Goal: Task Accomplishment & Management: Complete application form

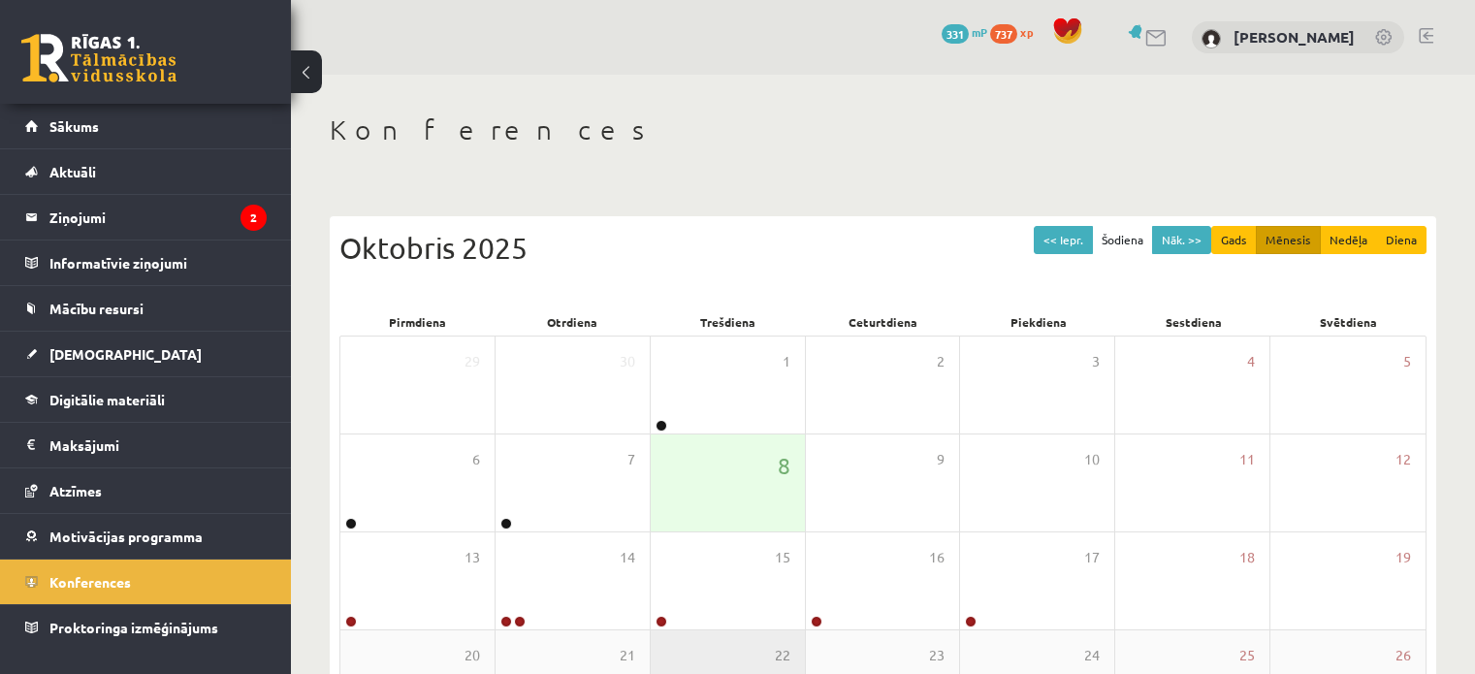
scroll to position [251, 0]
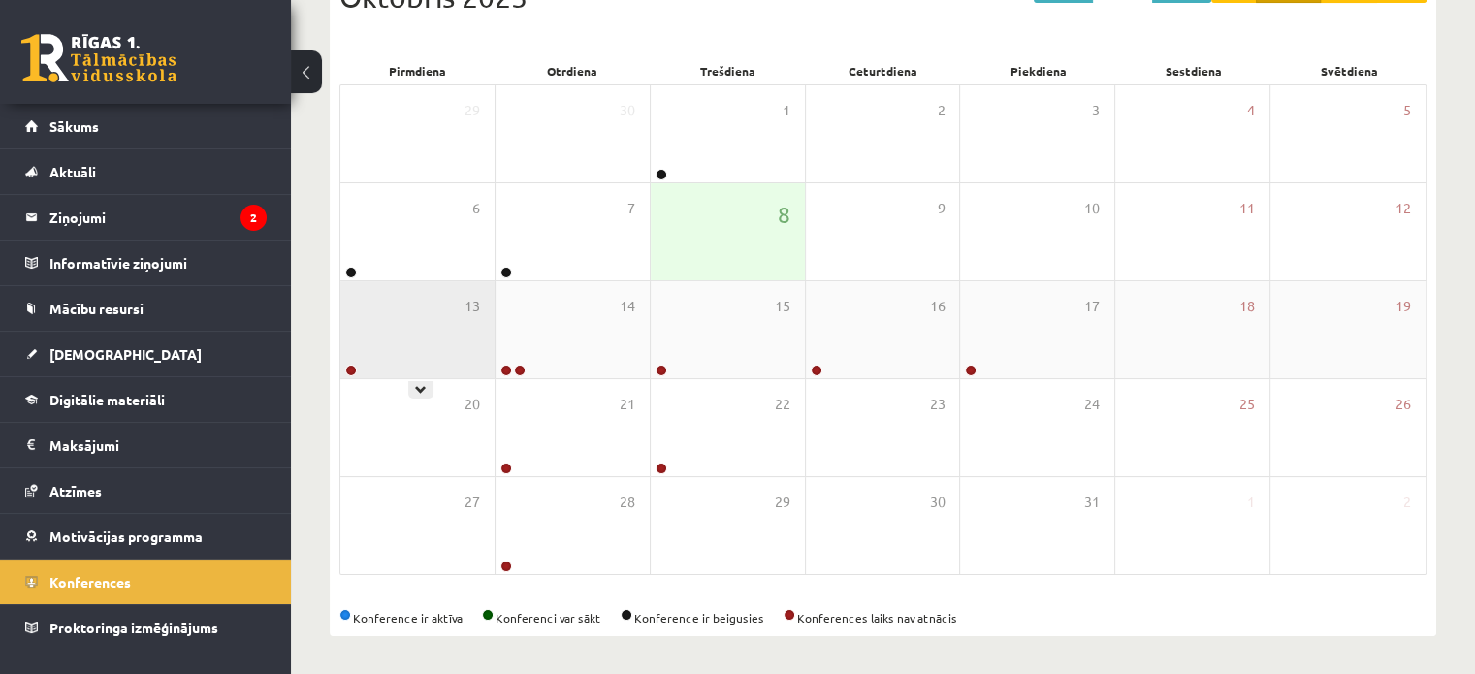
click at [444, 325] on div "13" at bounding box center [417, 329] width 154 height 97
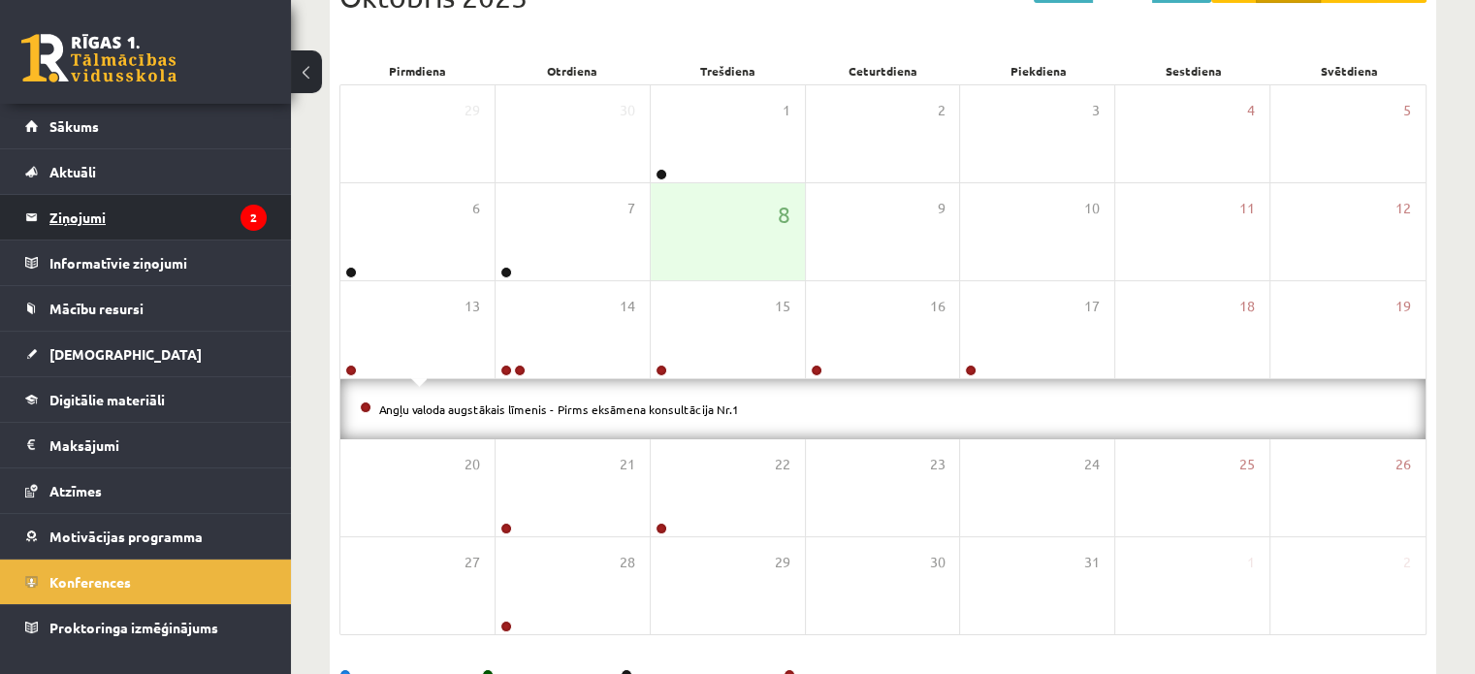
click at [169, 227] on legend "Ziņojumi 2" at bounding box center [157, 217] width 217 height 45
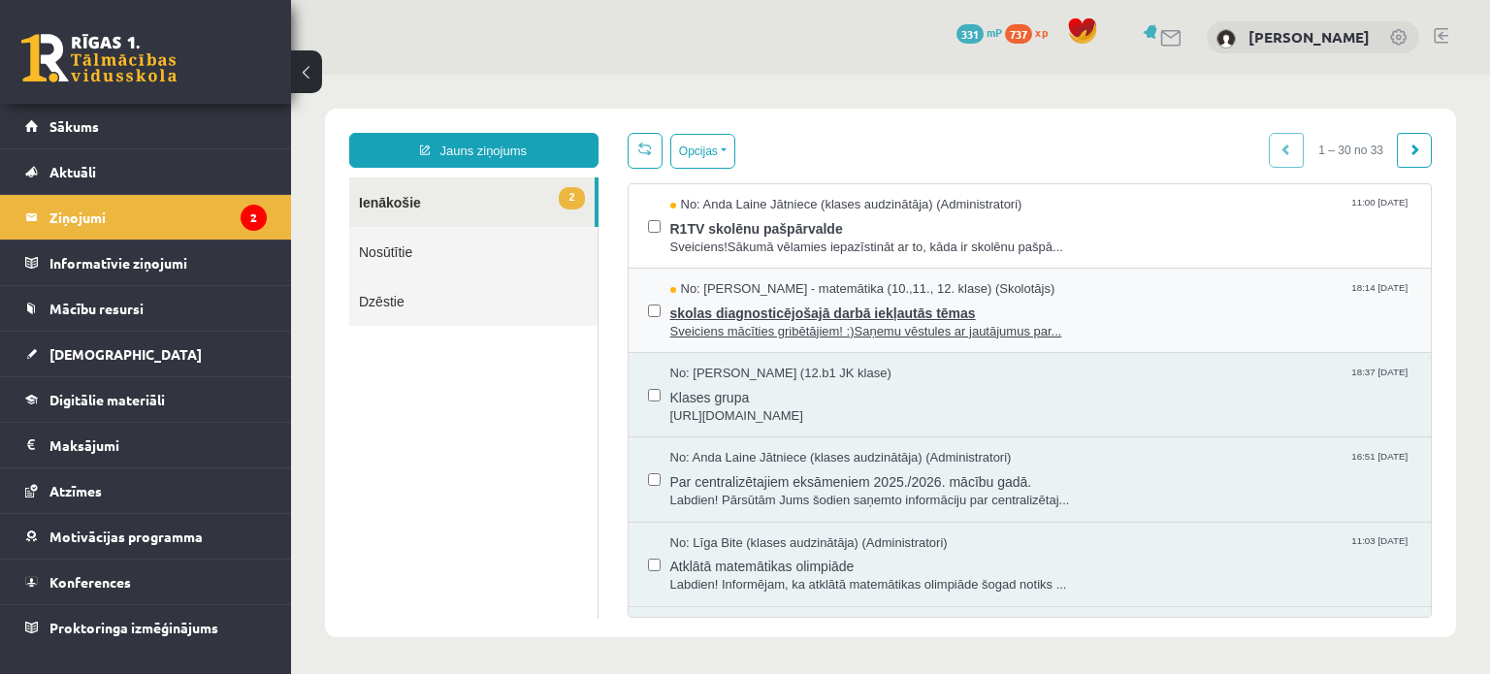
click at [970, 326] on span "Sveiciens mācīties gribētājiem! :)Saņemu vēstules ar jautājumus par..." at bounding box center [1041, 332] width 742 height 18
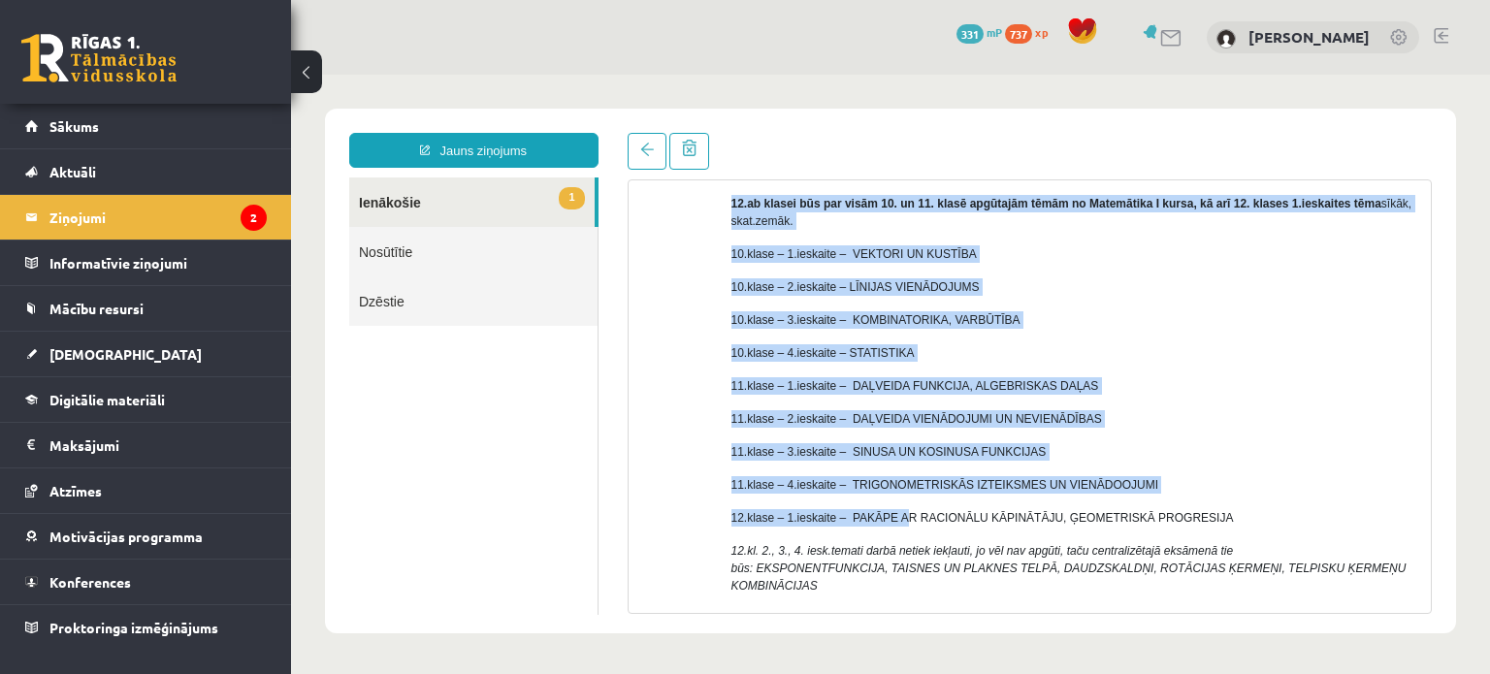
scroll to position [338, 0]
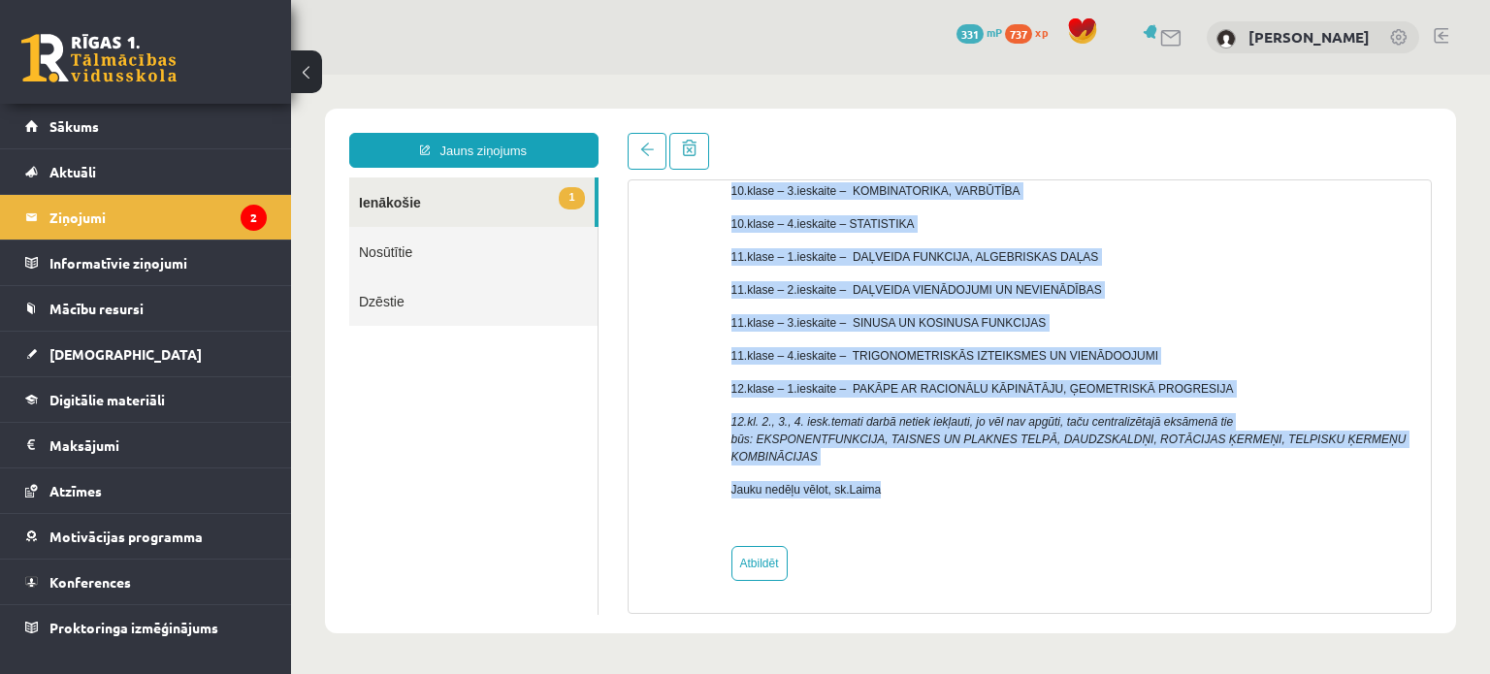
drag, startPoint x: 727, startPoint y: 325, endPoint x: 954, endPoint y: 497, distance: 285.4
click at [954, 497] on div "No: [PERSON_NAME] - matemātika (10.,11., 12. klase) (Skolotājs) Sveiciens mācīt…" at bounding box center [1030, 255] width 774 height 651
copy div "Loremipsu dolorsit ametconsect! :) Adipis elitsedd ei temporinci utl et dolo ma…"
click at [396, 187] on link "1 Ienākošie" at bounding box center [471, 202] width 245 height 49
click at [632, 150] on link at bounding box center [647, 151] width 39 height 37
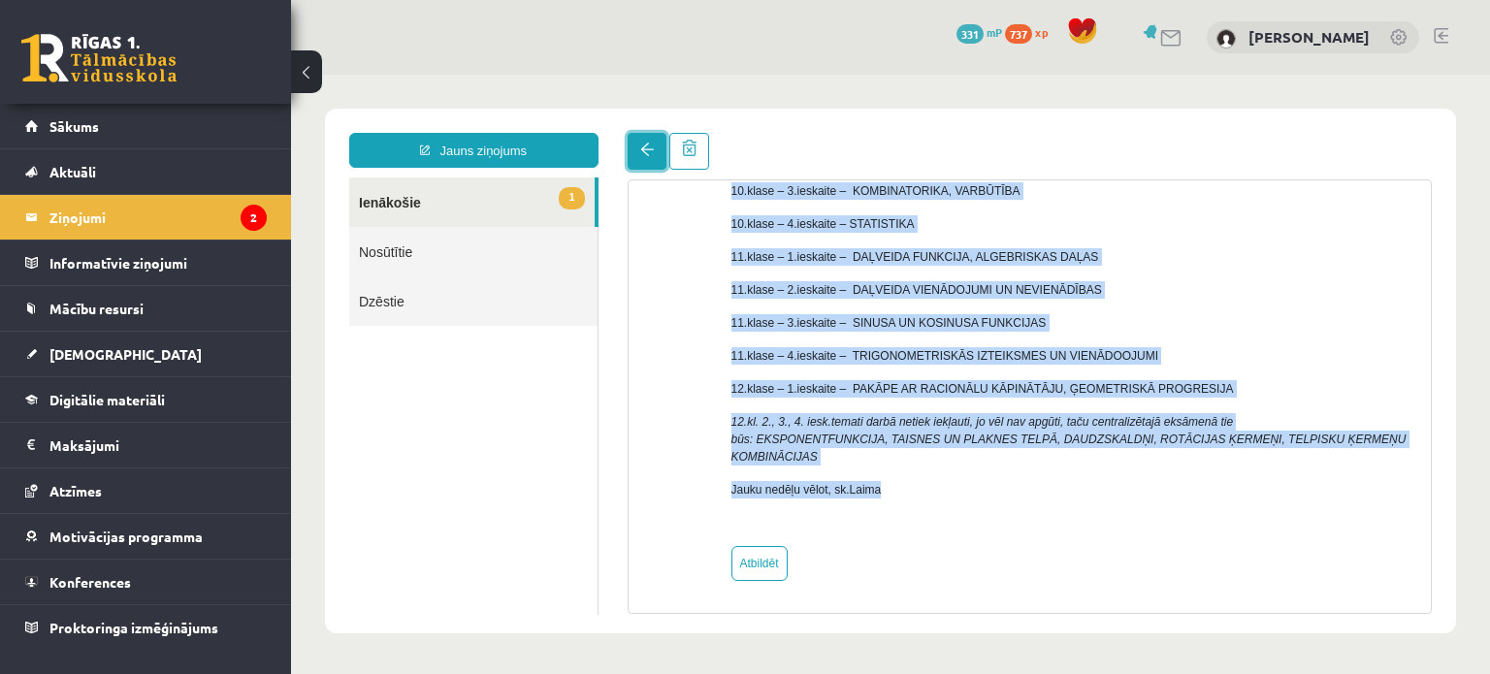
click at [640, 142] on link at bounding box center [647, 151] width 39 height 37
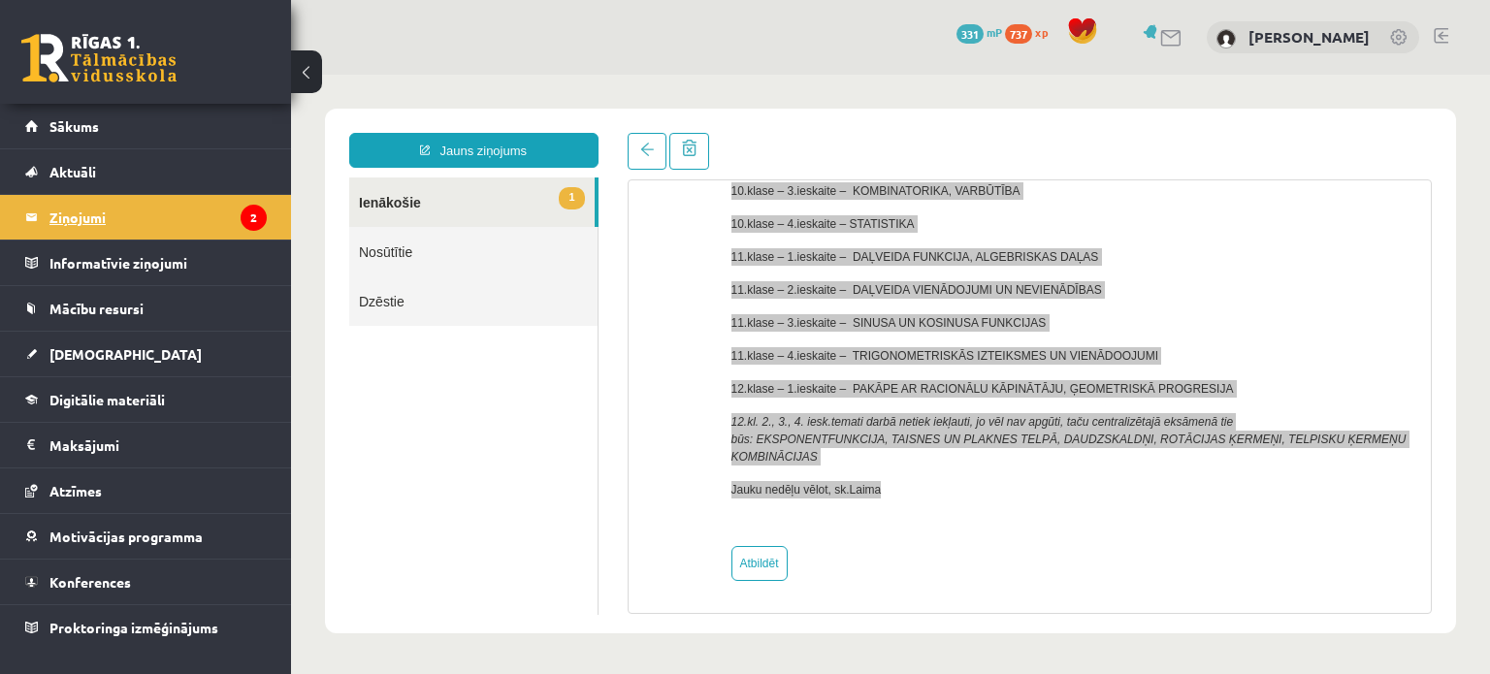
click at [121, 220] on legend "Ziņojumi 2" at bounding box center [157, 217] width 217 height 45
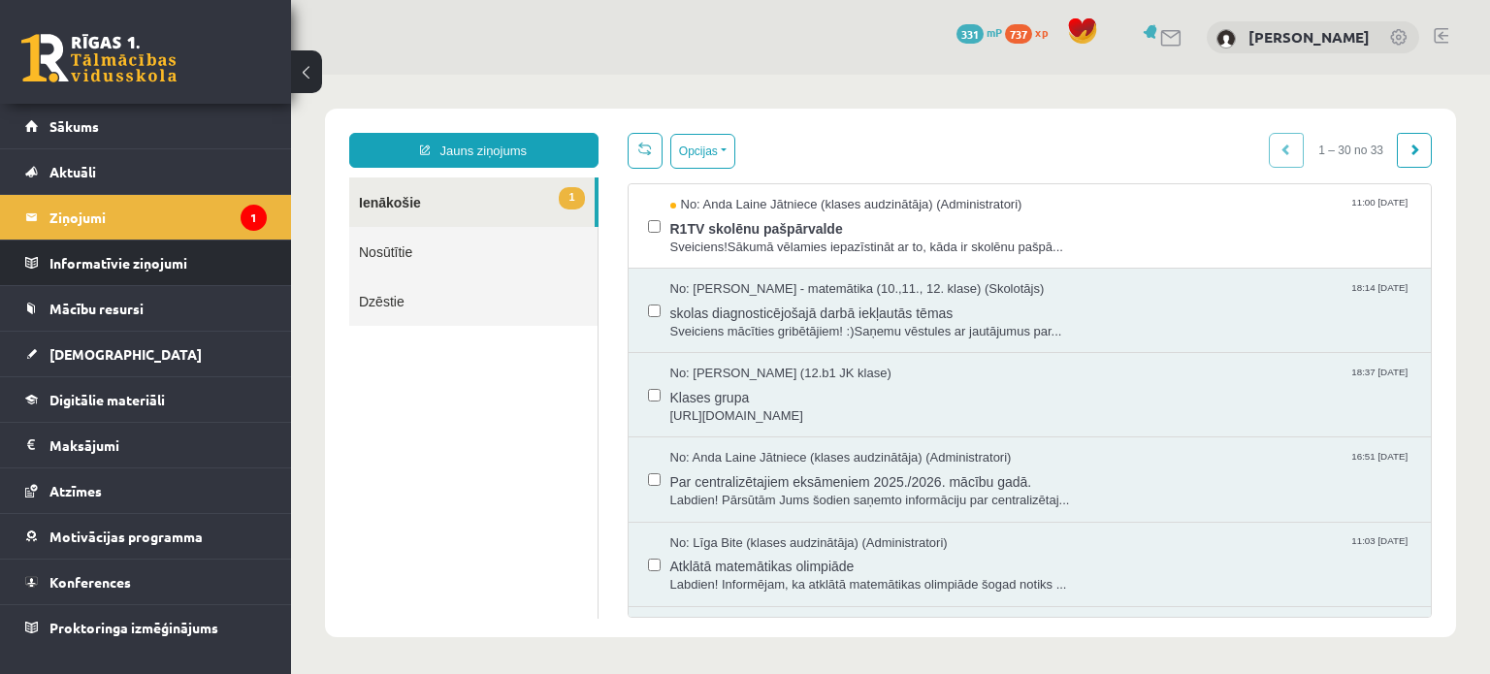
scroll to position [0, 0]
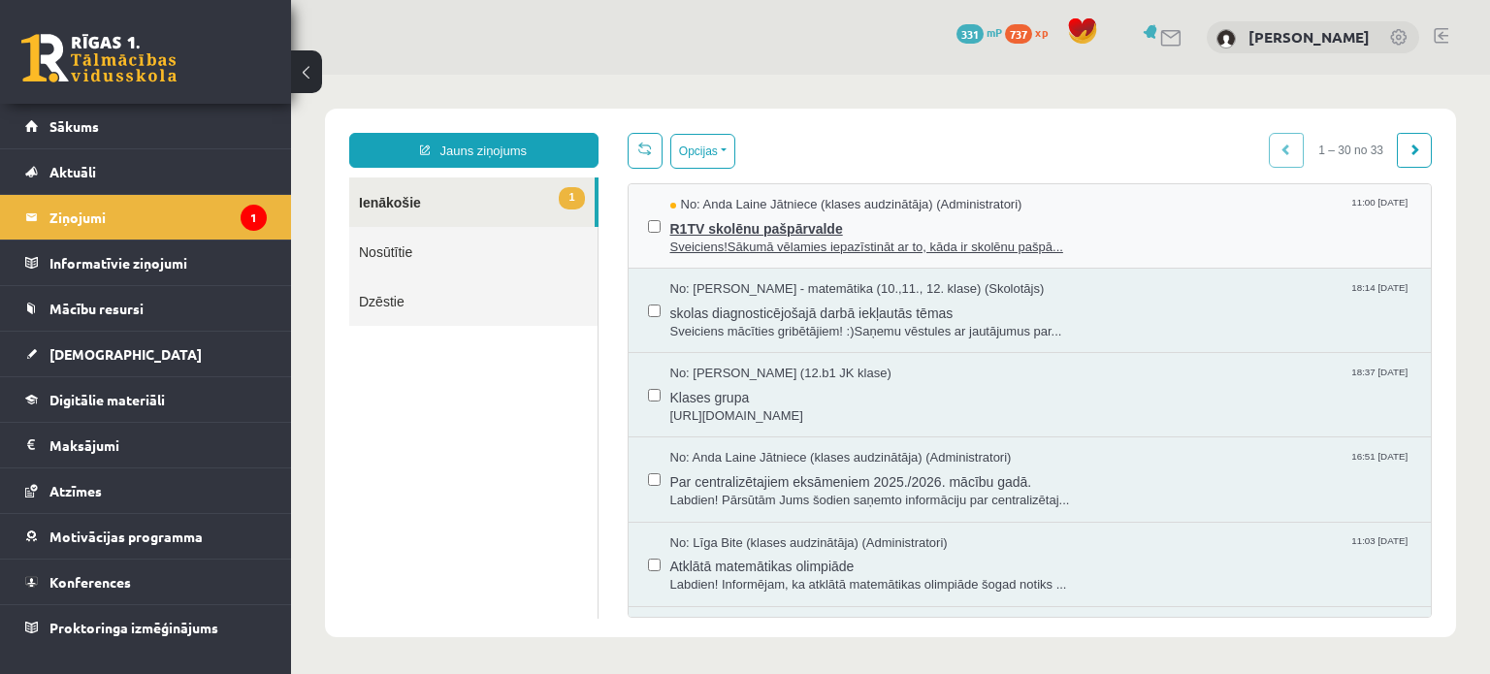
click at [723, 224] on span "R1TV skolēnu pašpārvalde" at bounding box center [1041, 226] width 742 height 24
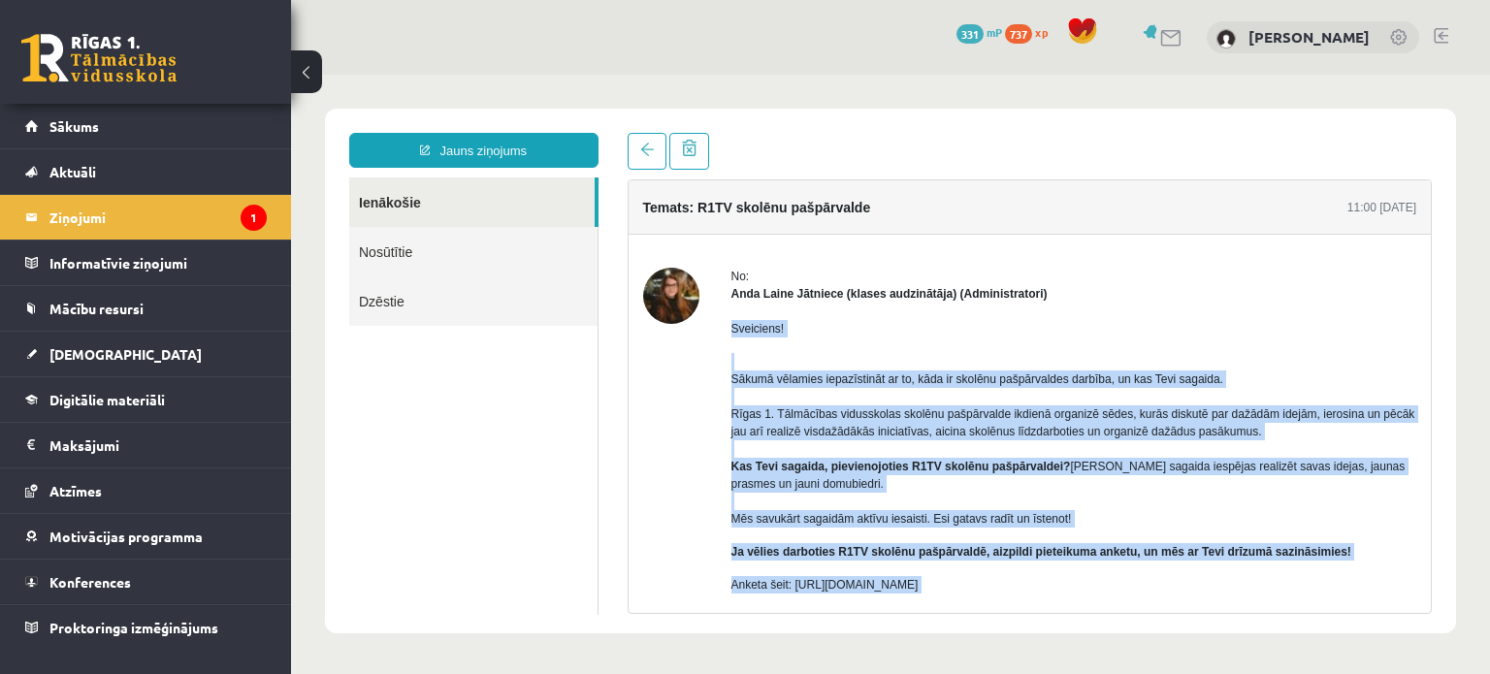
scroll to position [94, 0]
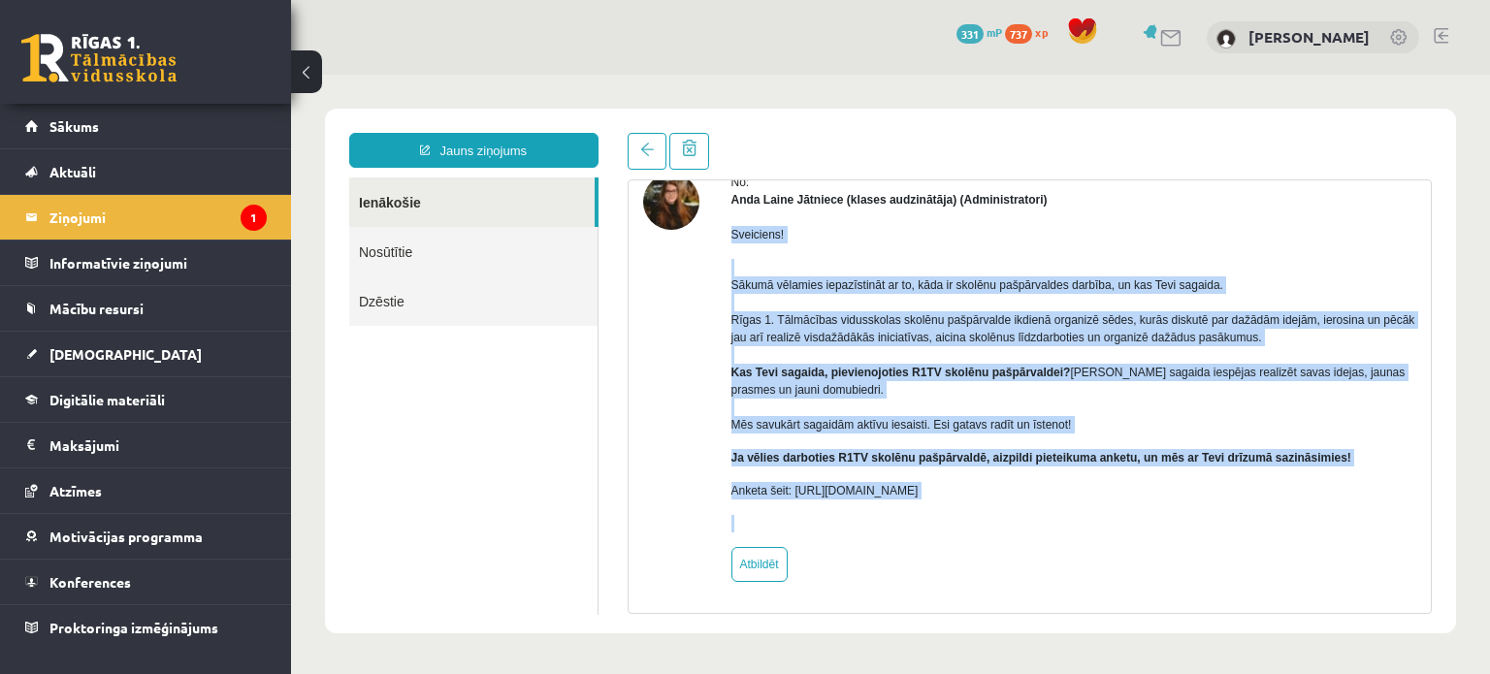
drag, startPoint x: 731, startPoint y: 327, endPoint x: 991, endPoint y: 592, distance: 371.1
click at [991, 592] on div "No: [PERSON_NAME] Jātniece (klases audzinātāja) (Administratori) Sveiciens! Sāk…" at bounding box center [1030, 378] width 803 height 474
copy body "Loremipsu! Dolors ametcons adipiscingel se do, eius te incidid utlaboreetdo mag…"
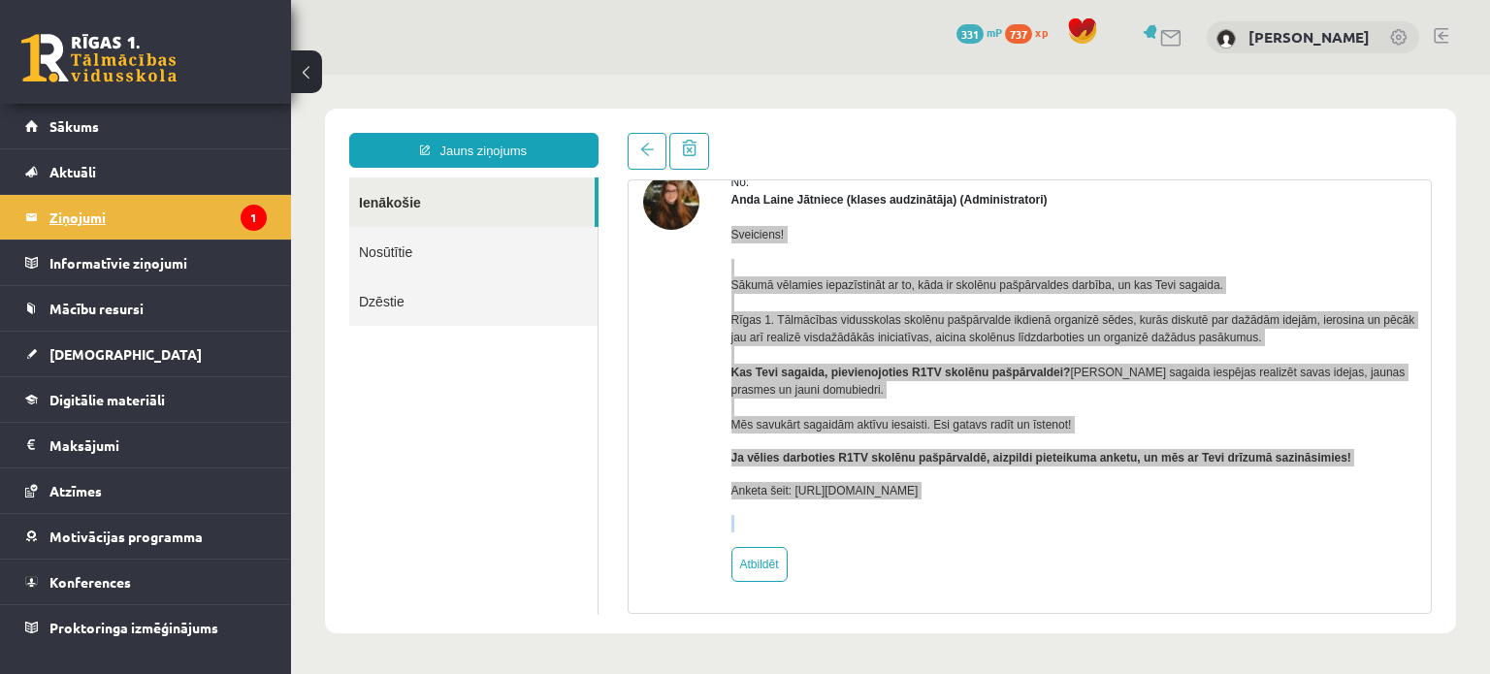
click at [215, 217] on legend "Ziņojumi 1" at bounding box center [157, 217] width 217 height 45
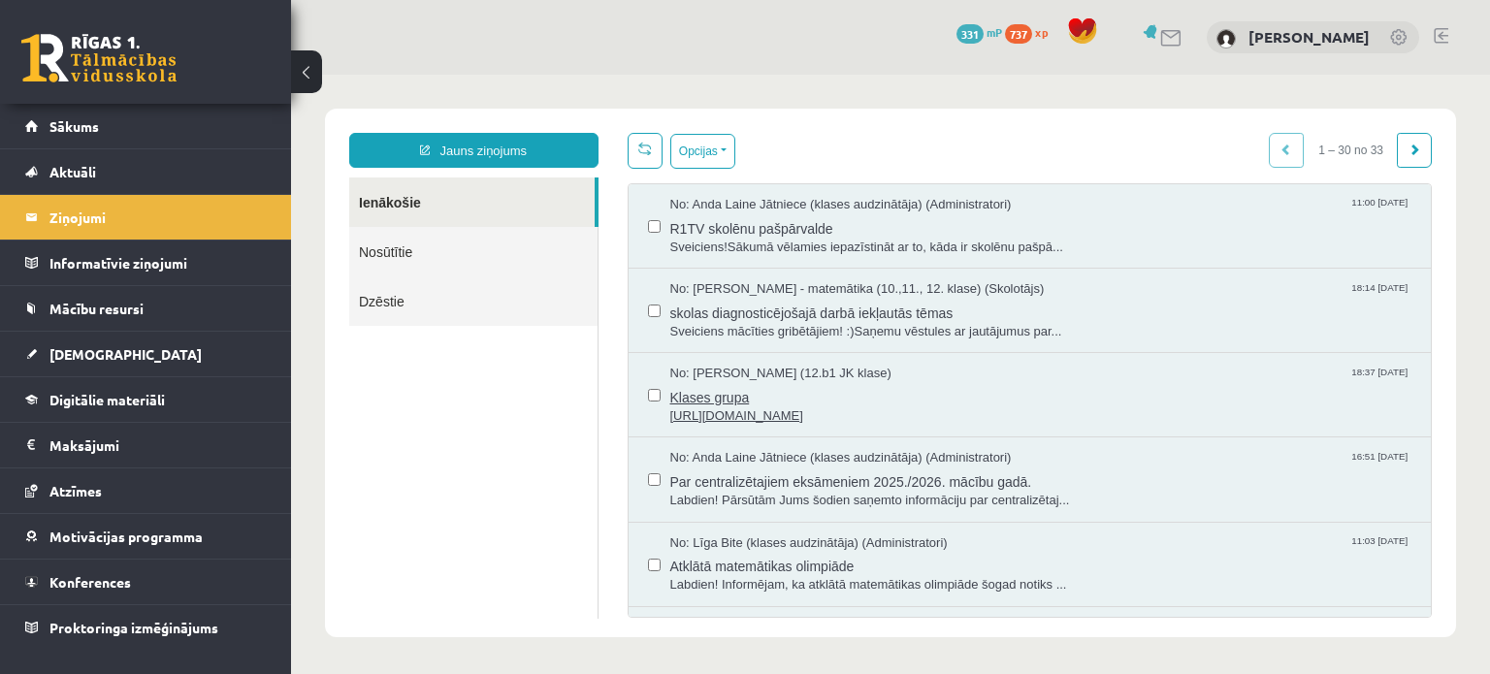
scroll to position [0, 0]
click at [900, 480] on span "Par centralizētajiem eksāmeniem 2025./2026. mācību gadā." at bounding box center [1041, 480] width 742 height 24
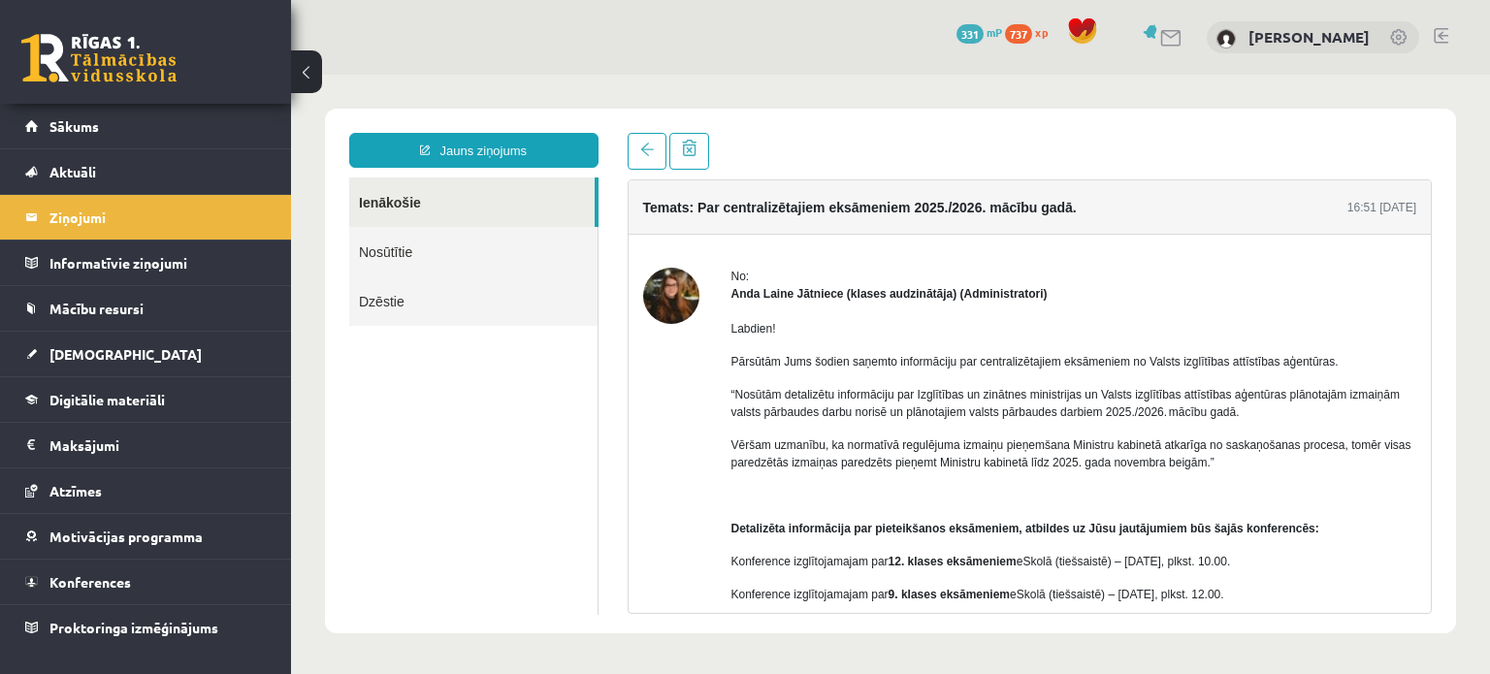
scroll to position [129, 0]
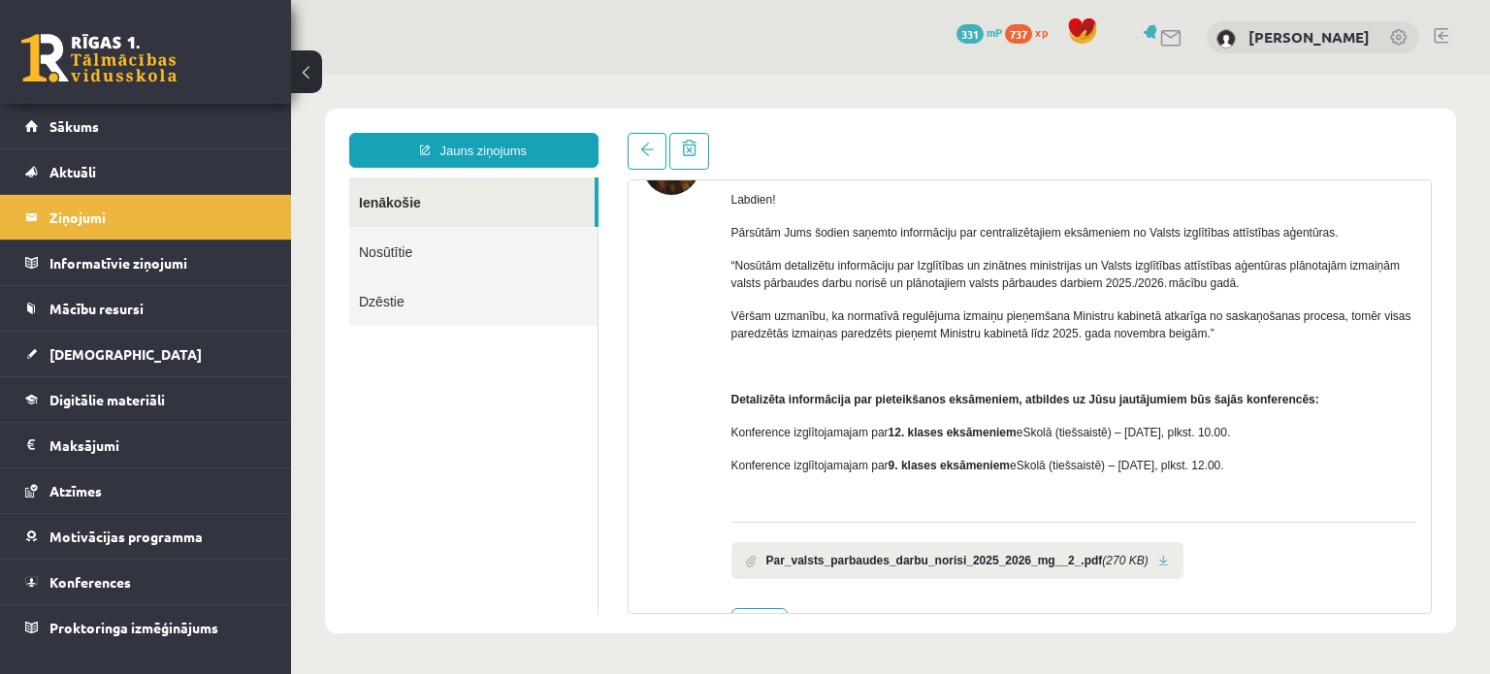
click at [1048, 484] on div "Labdien! Pārsūtām Jums šodien saņemto informāciju par centralizētajiem eksāmeni…" at bounding box center [1074, 341] width 686 height 334
click at [1158, 559] on link at bounding box center [1163, 561] width 11 height 13
click at [191, 226] on legend "Ziņojumi 1" at bounding box center [157, 217] width 217 height 45
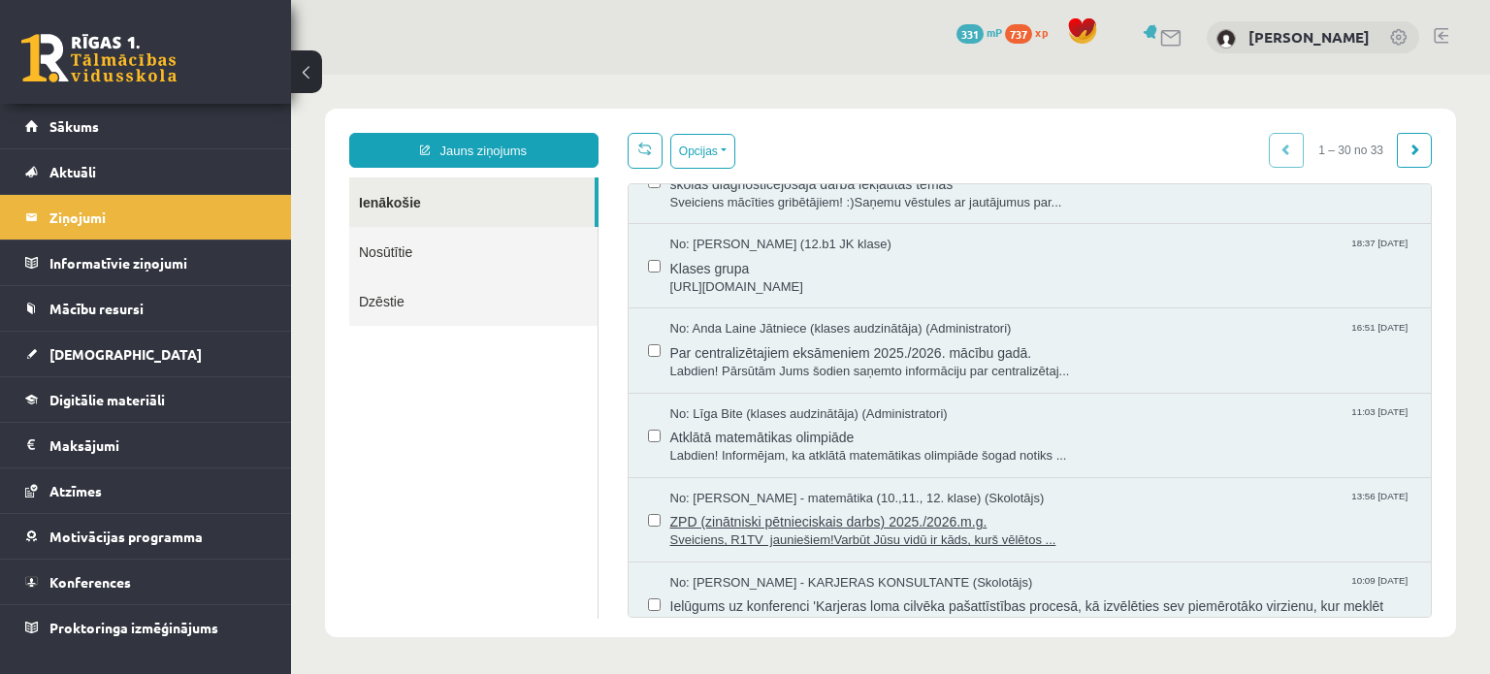
click at [796, 533] on span "Sveiciens, R1TV jauniešiem!Varbūt Jūsu vidū ir kāds, kurš vēlētos ..." at bounding box center [1041, 541] width 742 height 18
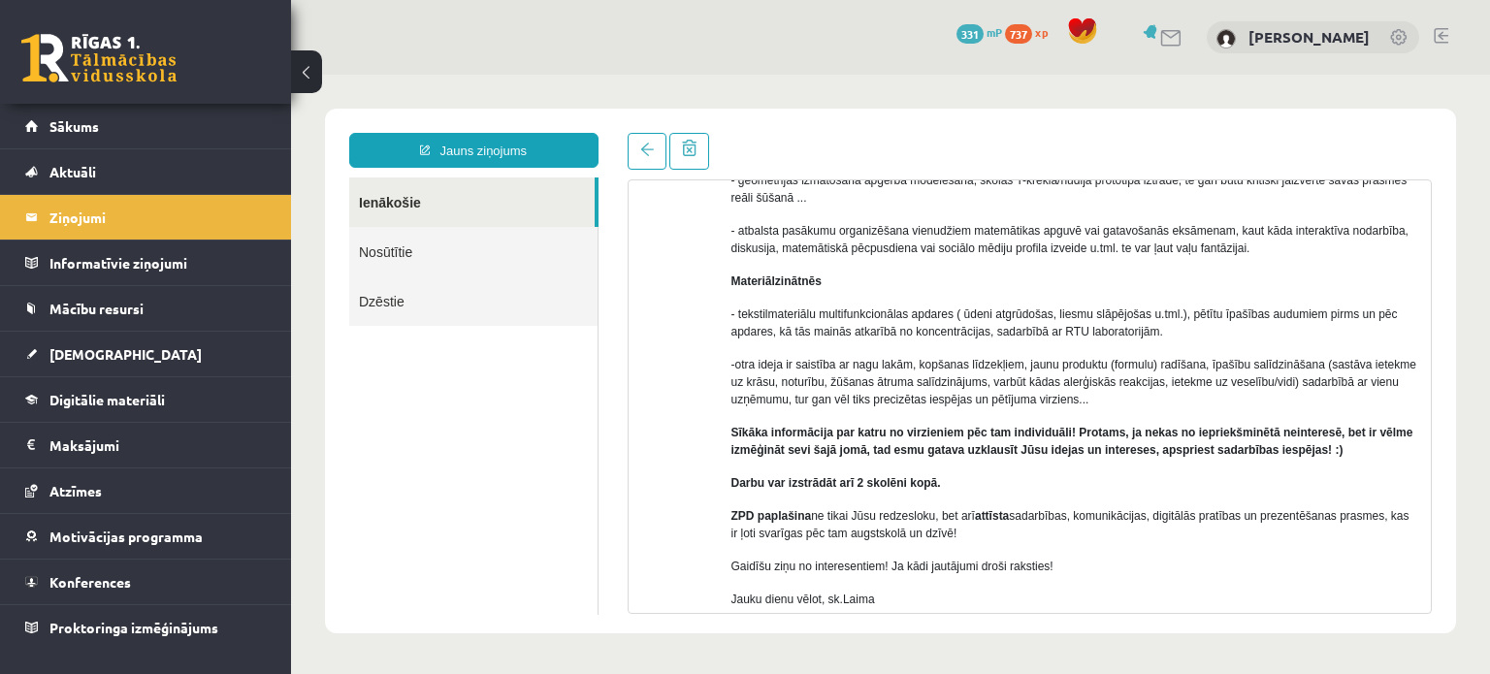
scroll to position [626, 0]
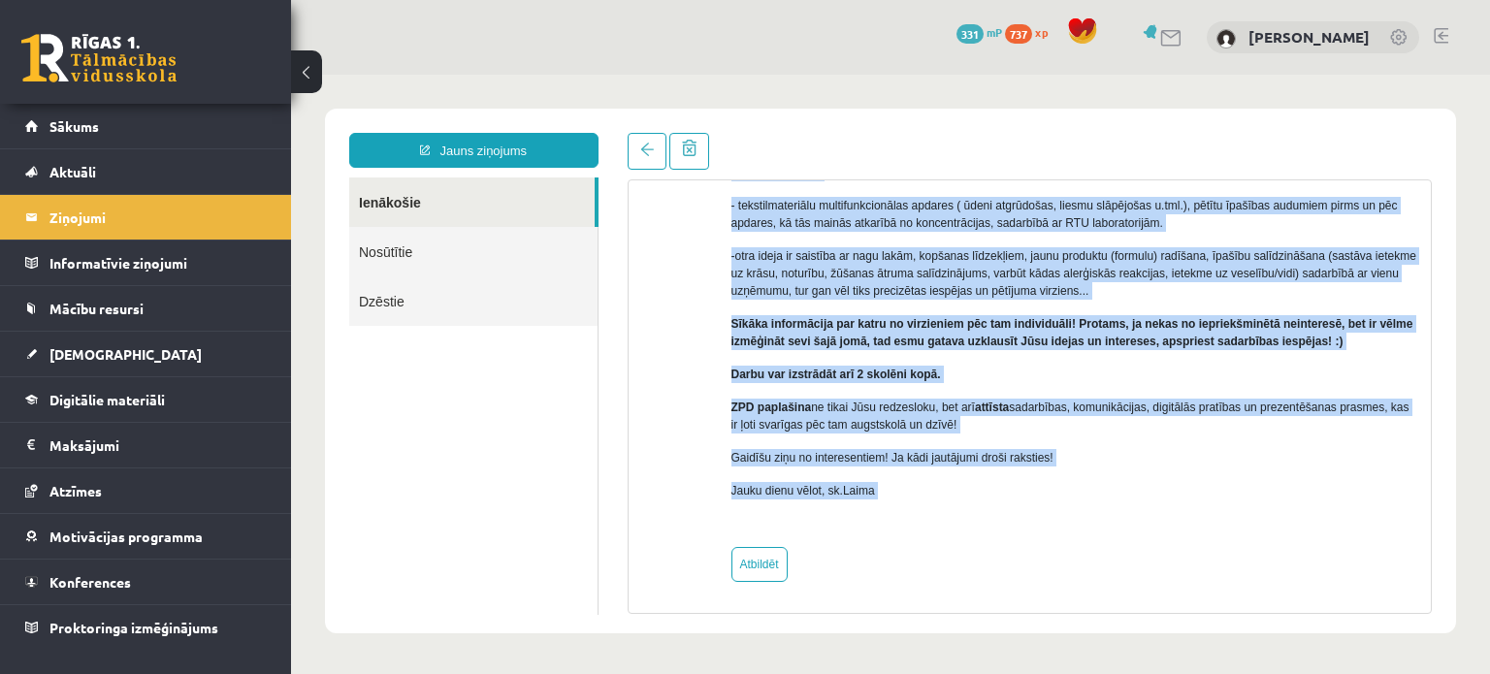
drag, startPoint x: 730, startPoint y: 325, endPoint x: 982, endPoint y: 523, distance: 319.8
click at [982, 523] on div "Sveiciens, R1TV jauniešiem! Varbūt Jūsu vidū ir kāds, kurš vēlētos izmēģināt sa…" at bounding box center [1074, 105] width 686 height 856
copy div "Loremipsu, D4SI ametconsec! Adipis Elit sedd ei temp, inci utlabor etdolorem al…"
click at [644, 158] on link at bounding box center [647, 151] width 39 height 37
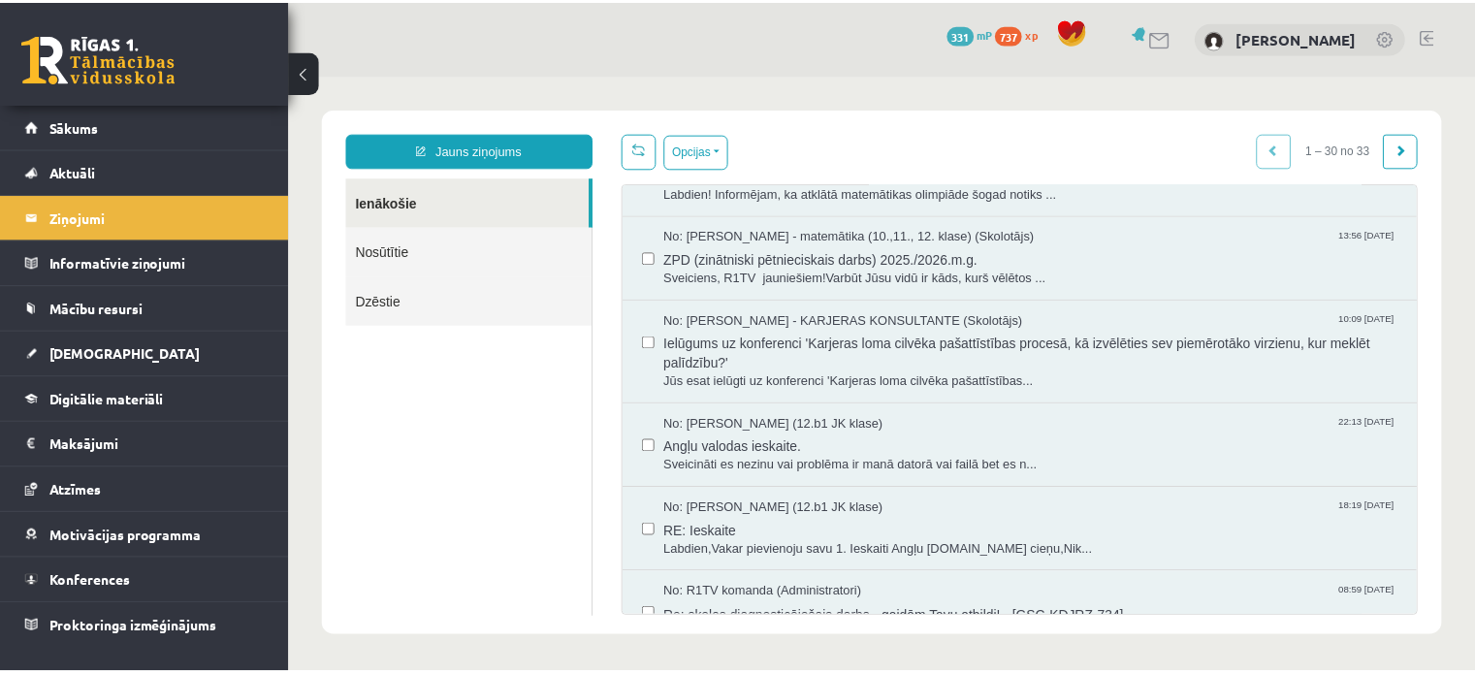
scroll to position [517, 0]
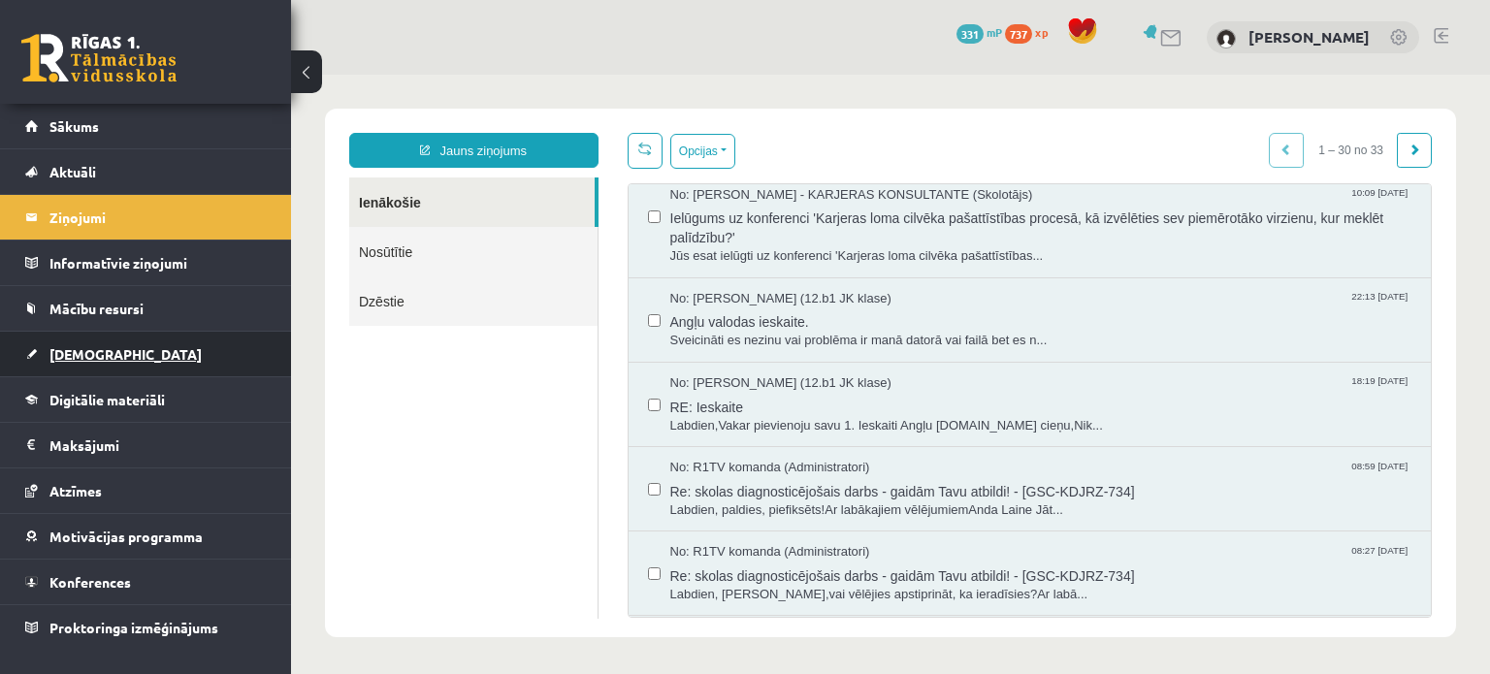
click at [171, 354] on link "[DEMOGRAPHIC_DATA]" at bounding box center [146, 354] width 242 height 45
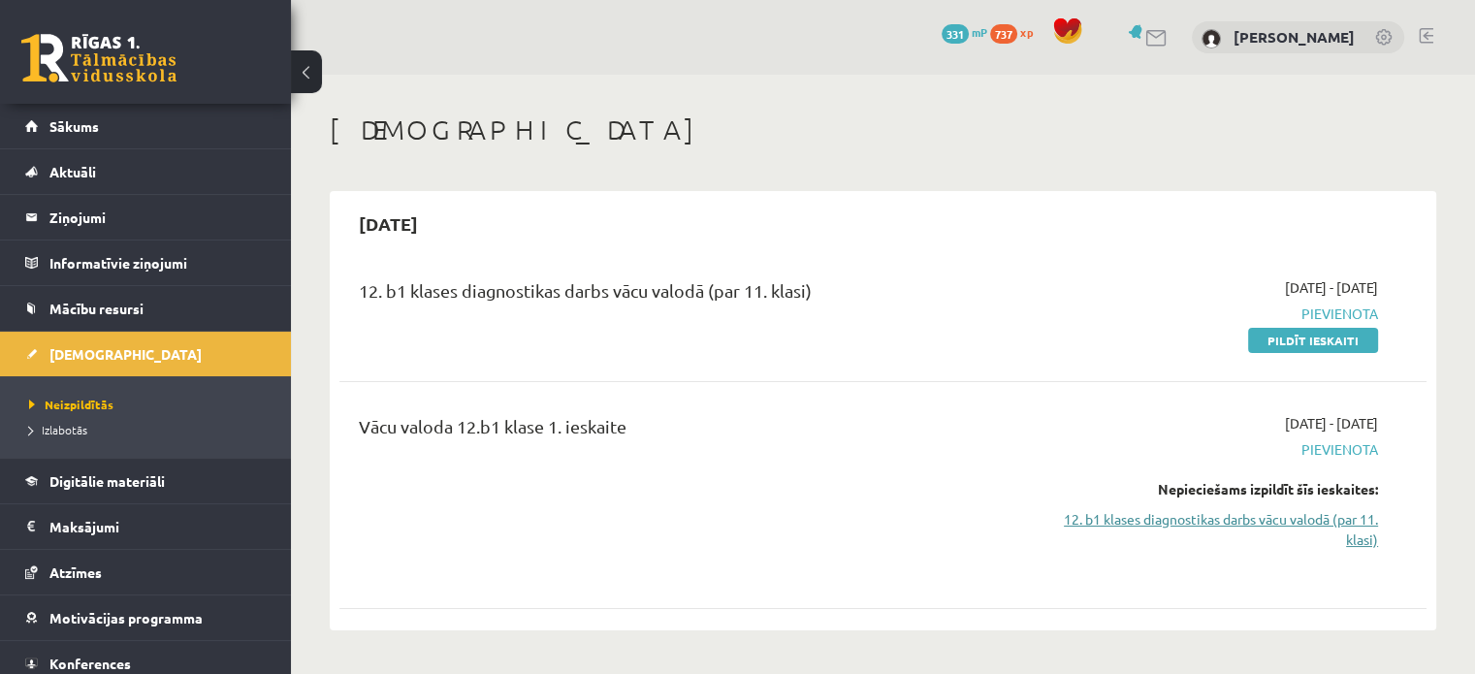
click at [1329, 542] on link "12. b1 klases diagnostikas darbs vācu valodā (par 11. klasi)" at bounding box center [1218, 529] width 320 height 41
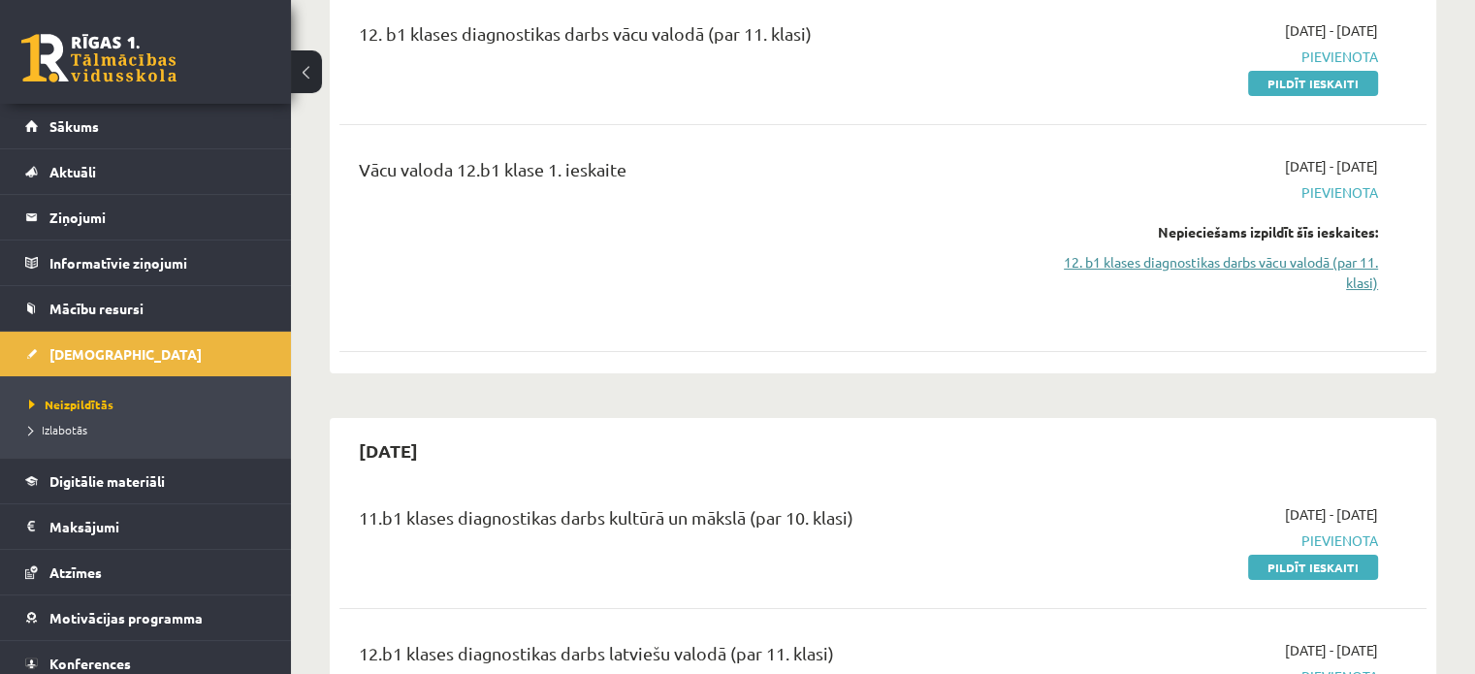
click at [1214, 252] on link "12. b1 klases diagnostikas darbs vācu valodā (par 11. klasi)" at bounding box center [1218, 272] width 320 height 41
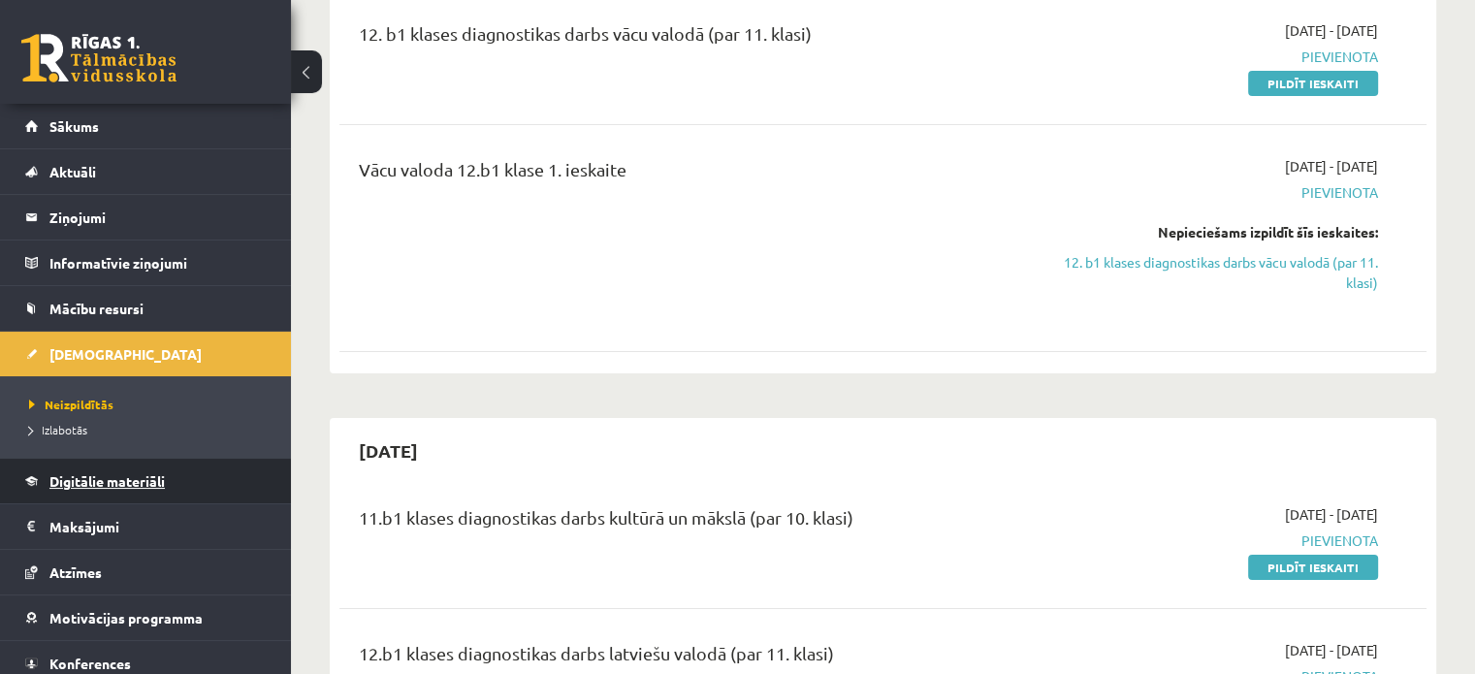
click at [138, 477] on span "Digitālie materiāli" at bounding box center [106, 480] width 115 height 17
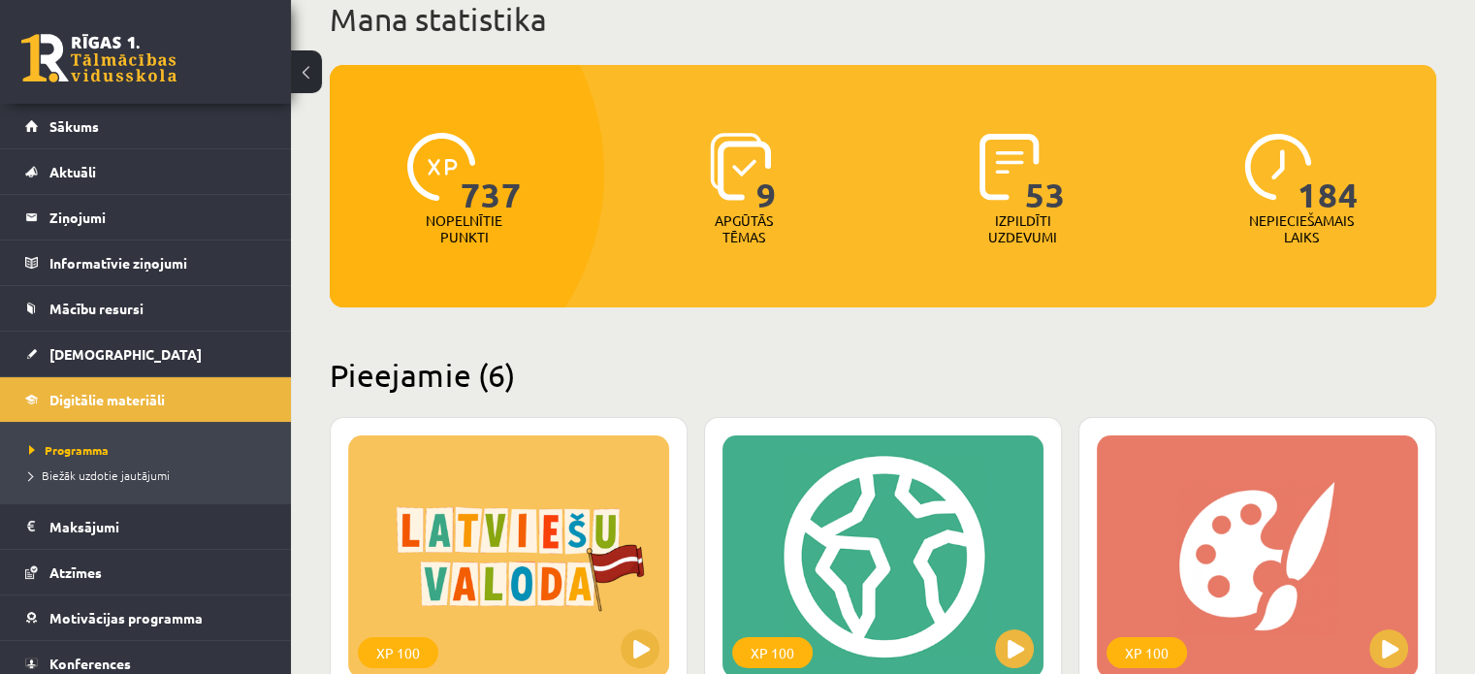
scroll to position [128, 0]
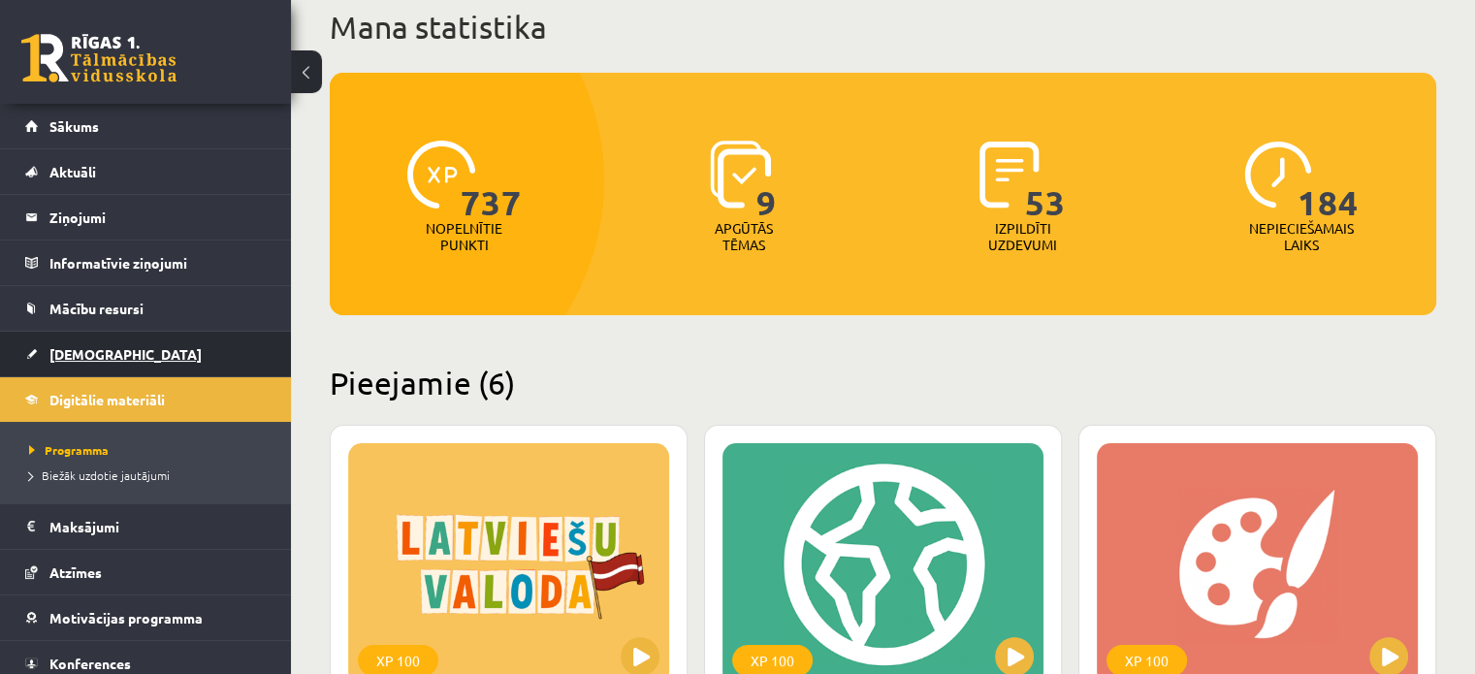
click at [156, 359] on link "[DEMOGRAPHIC_DATA]" at bounding box center [146, 354] width 242 height 45
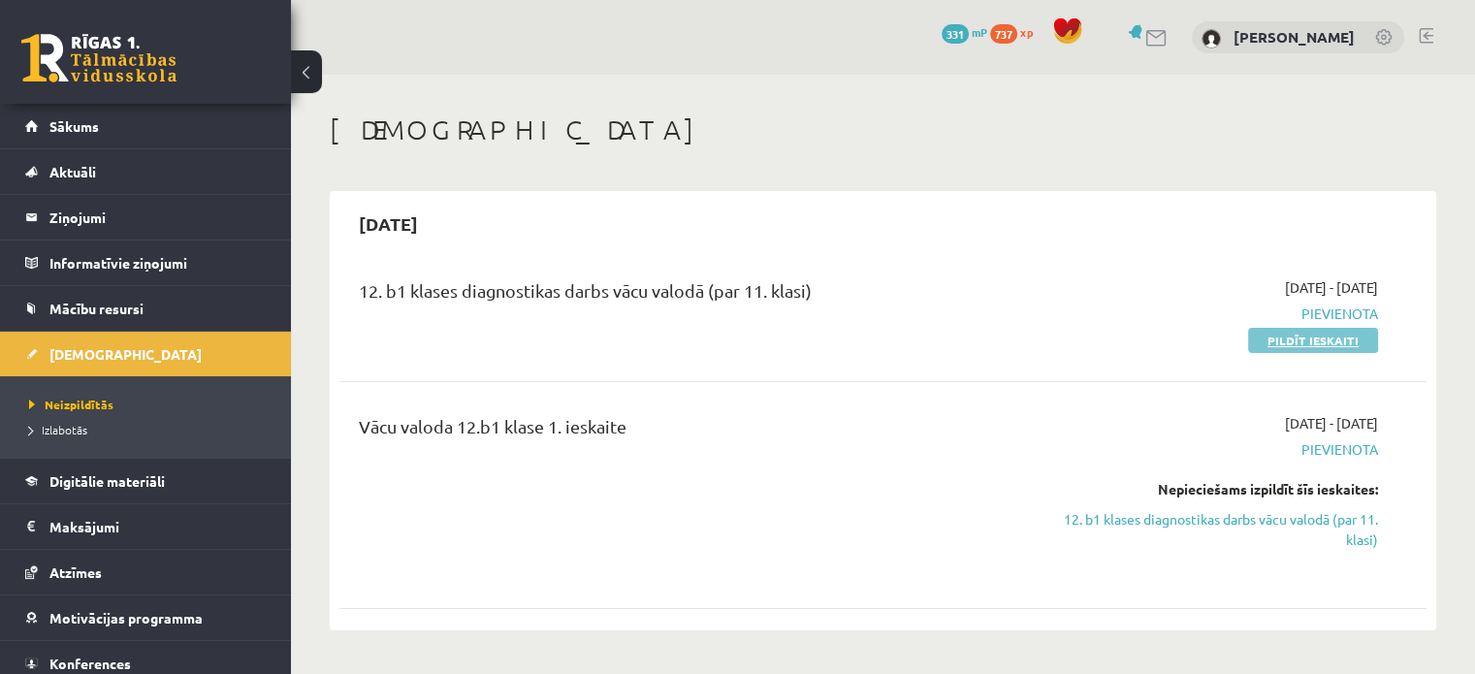
click at [1315, 334] on link "Pildīt ieskaiti" at bounding box center [1313, 340] width 130 height 25
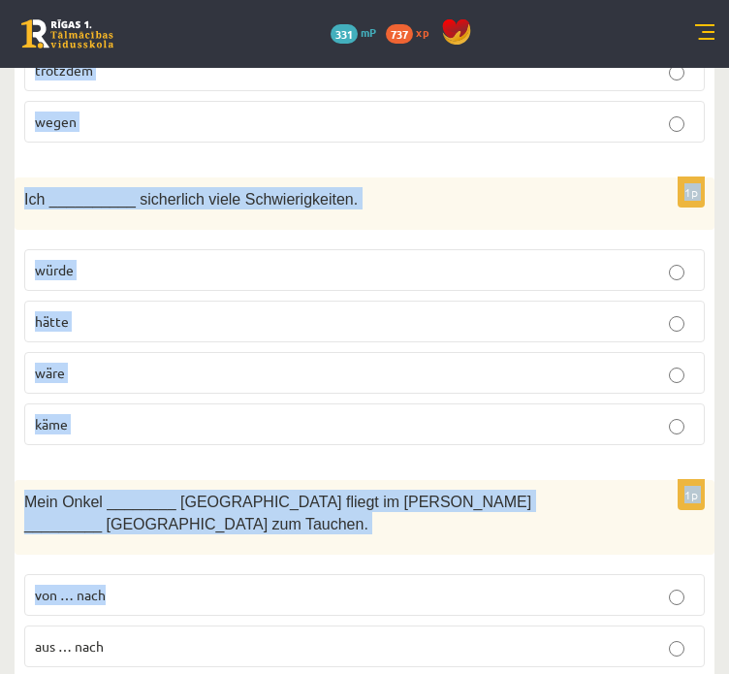
scroll to position [8502, 0]
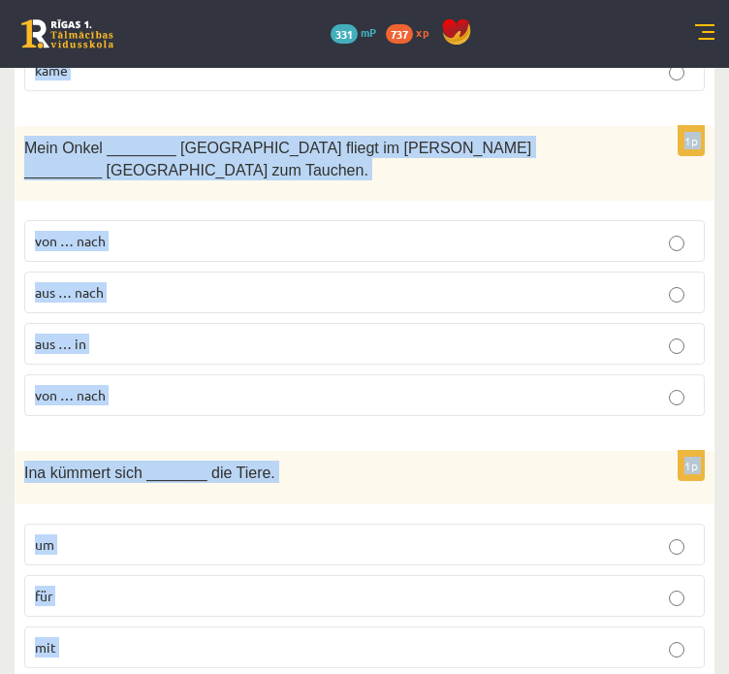
drag, startPoint x: 16, startPoint y: 178, endPoint x: 493, endPoint y: 656, distance: 674.2
copy form "Früher __________ die Lebensmittel mit Eisblöcken kalt ______________. werden ……"
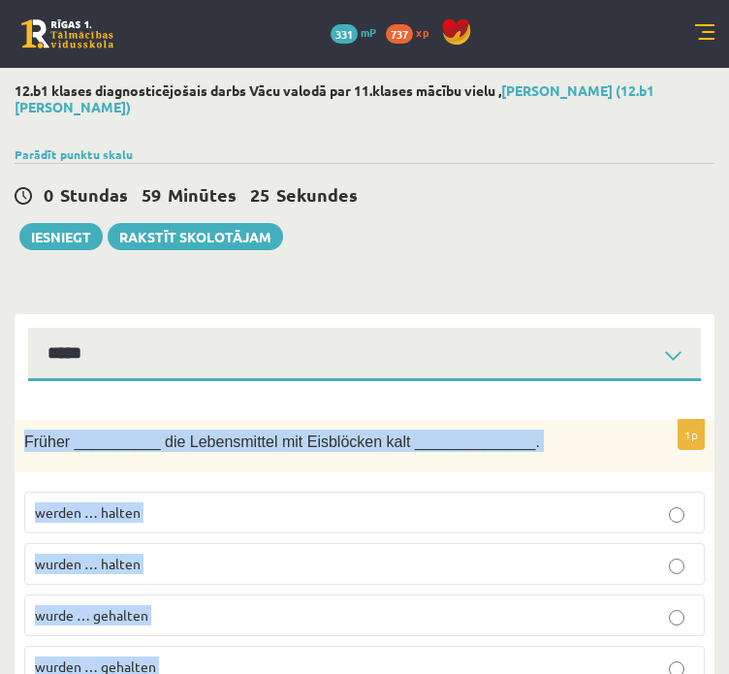
scroll to position [326, 0]
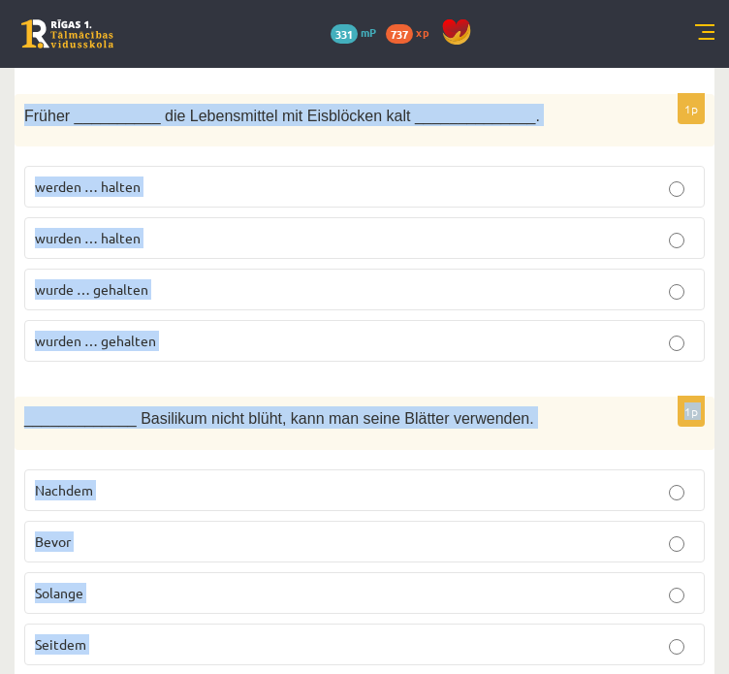
click at [709, 116] on div "Früher __________ die Lebensmittel mit Eisblöcken kalt ______________." at bounding box center [365, 120] width 700 height 53
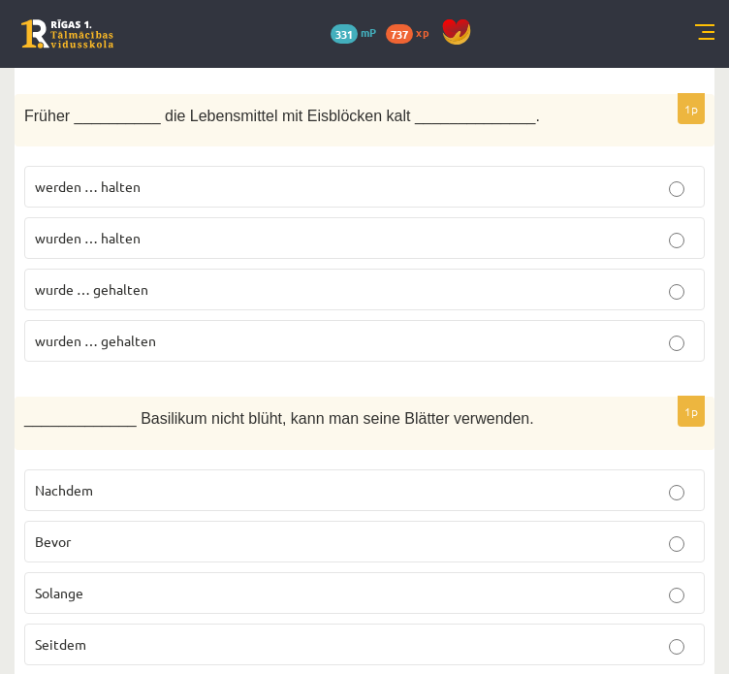
click at [194, 234] on p "wurden … halten" at bounding box center [365, 238] width 660 height 20
click at [212, 333] on p "wurden … gehalten" at bounding box center [365, 341] width 660 height 20
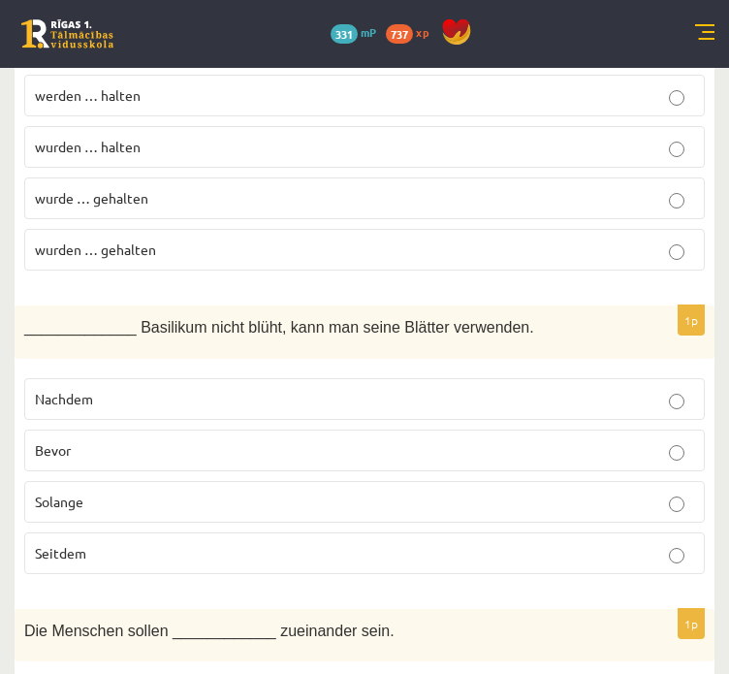
scroll to position [455, 0]
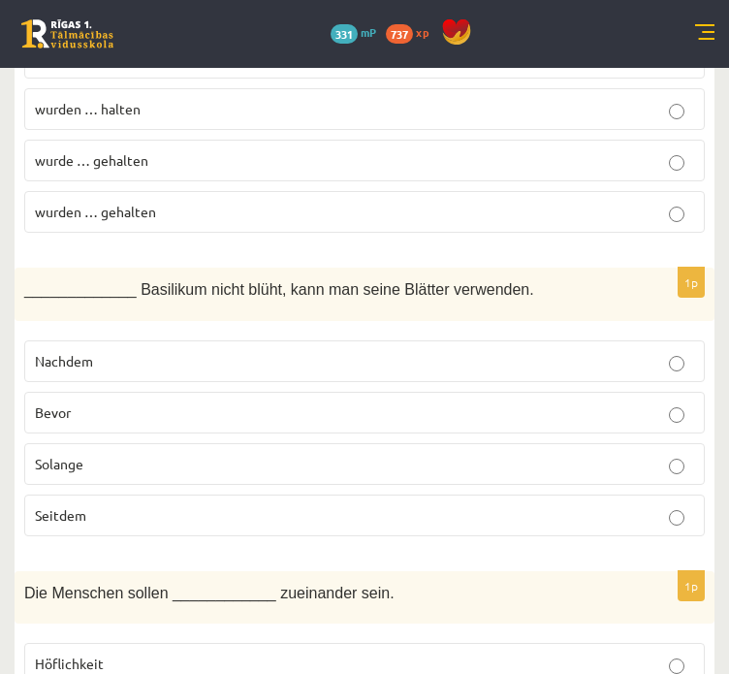
click at [193, 395] on label "Bevor" at bounding box center [364, 413] width 681 height 42
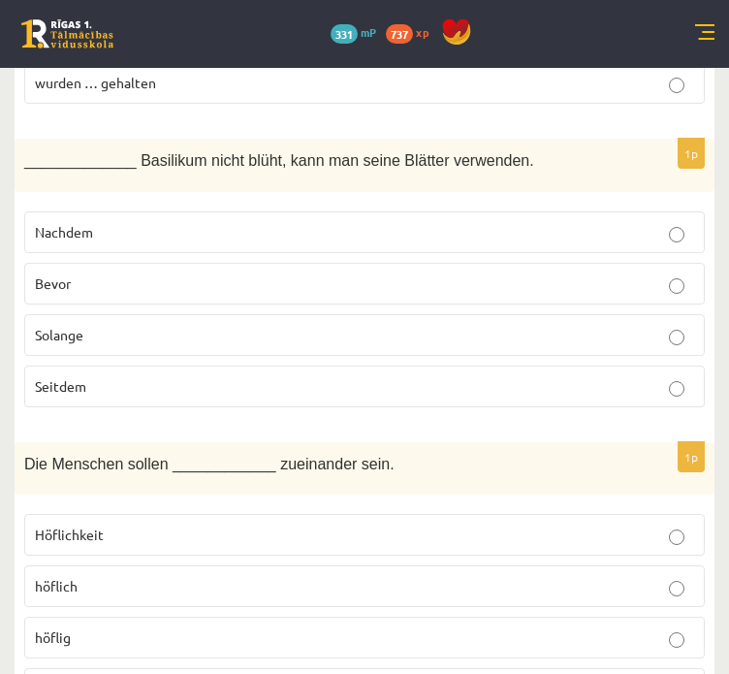
scroll to position [714, 0]
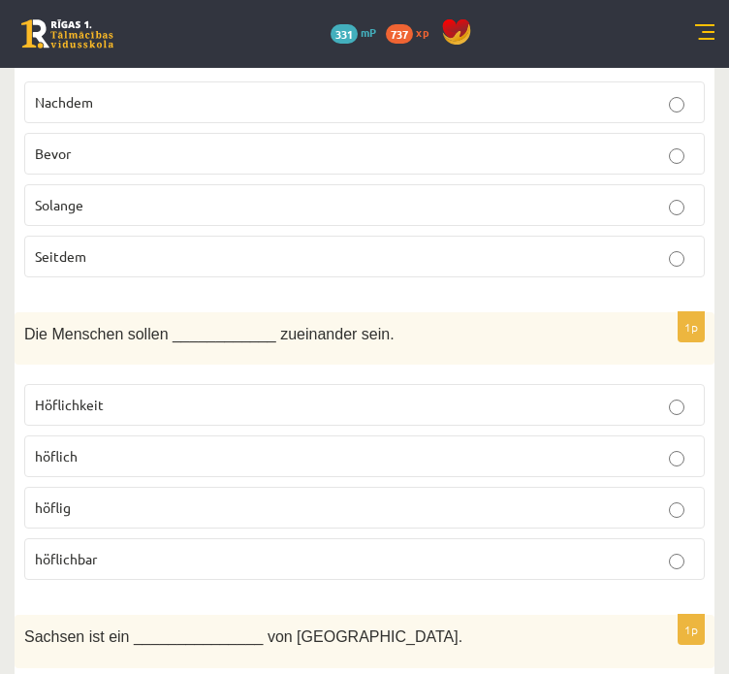
click at [176, 441] on label "höflich" at bounding box center [364, 457] width 681 height 42
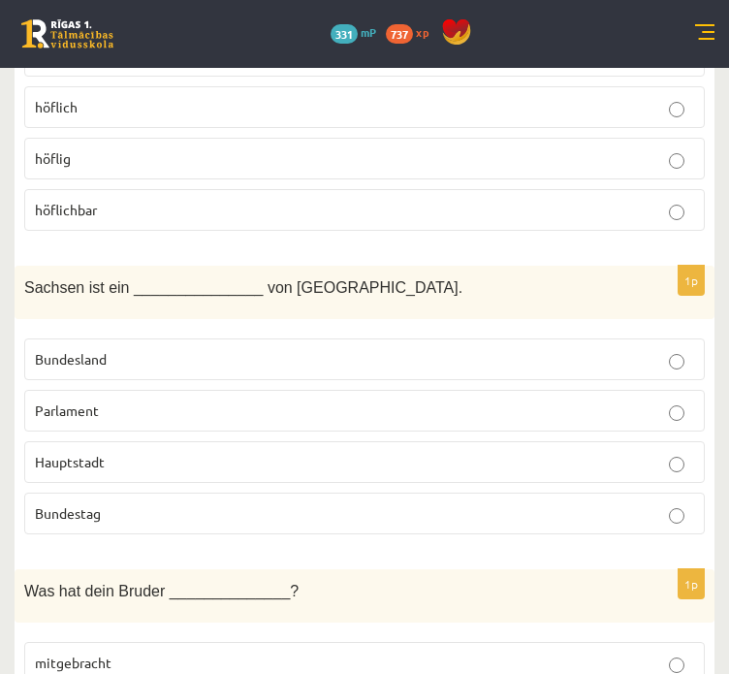
scroll to position [1102, 0]
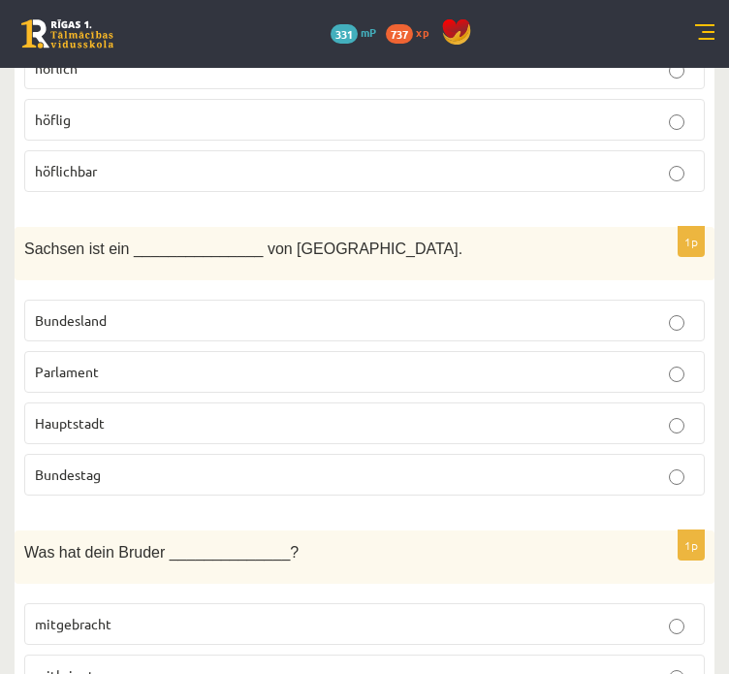
click at [177, 304] on label "Bundesland" at bounding box center [364, 321] width 681 height 42
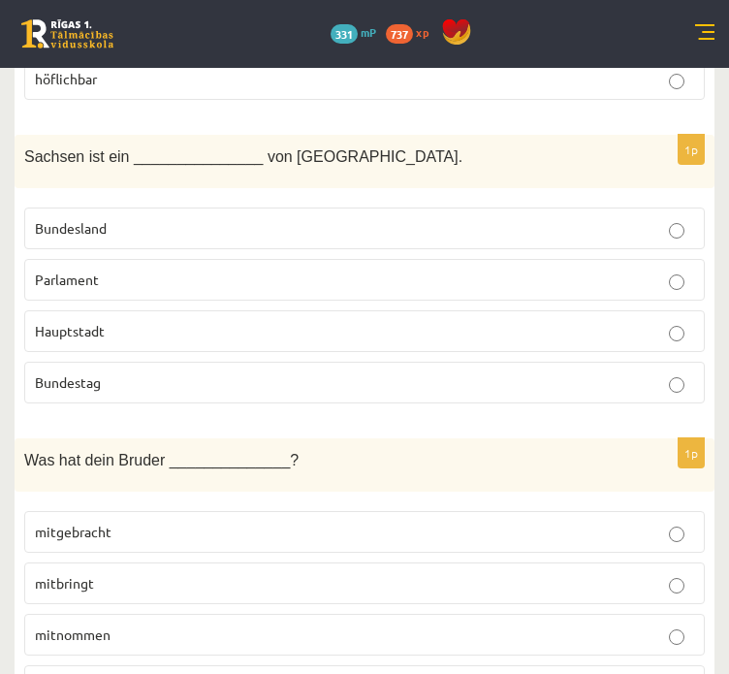
scroll to position [1360, 0]
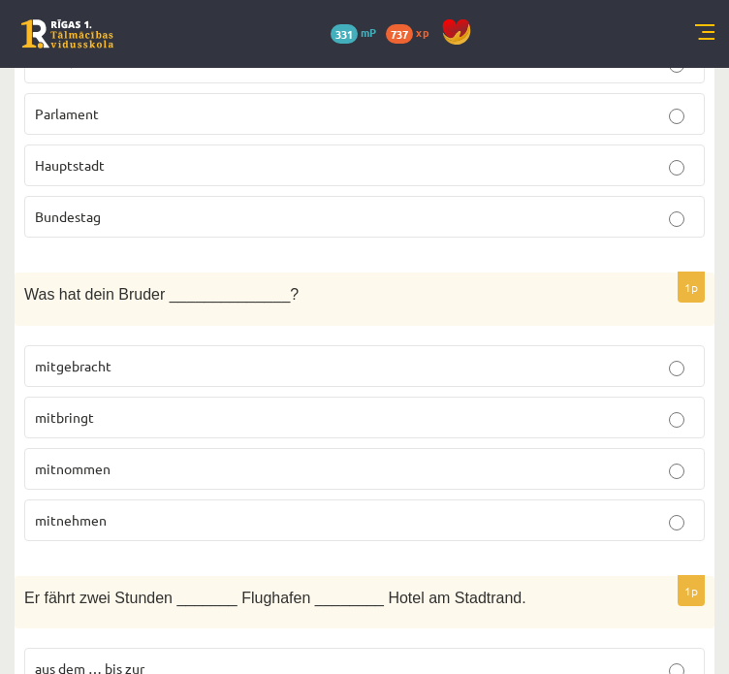
click at [169, 369] on label "mitgebracht" at bounding box center [364, 366] width 681 height 42
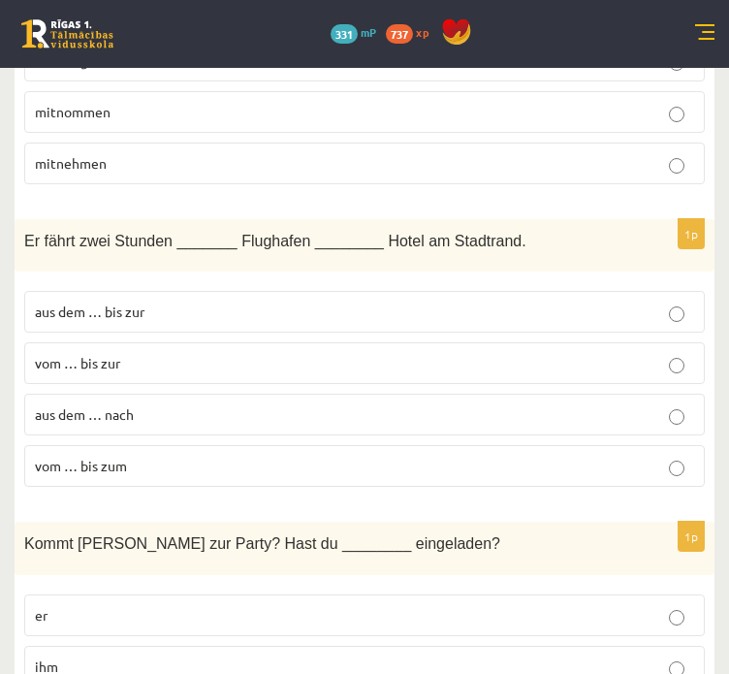
scroll to position [1748, 0]
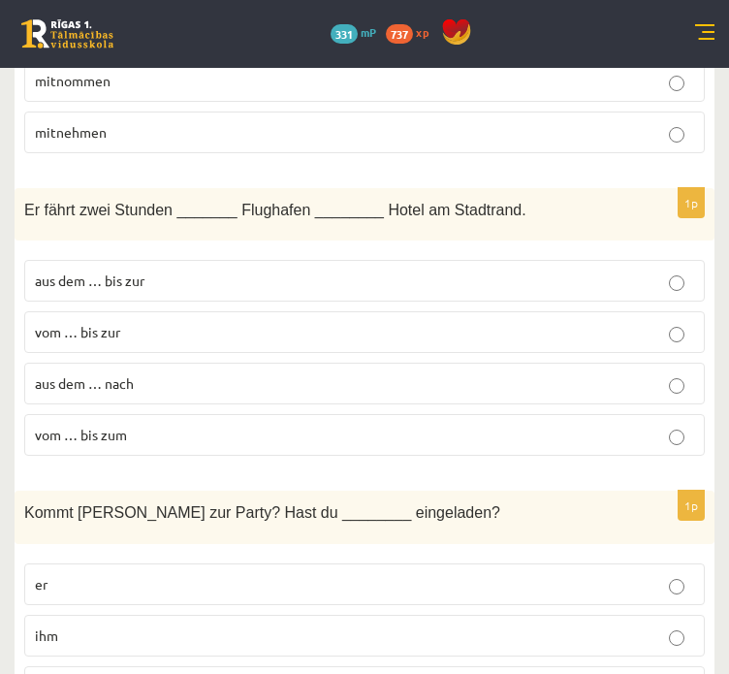
click at [152, 425] on p "vom … bis zum" at bounding box center [365, 435] width 660 height 20
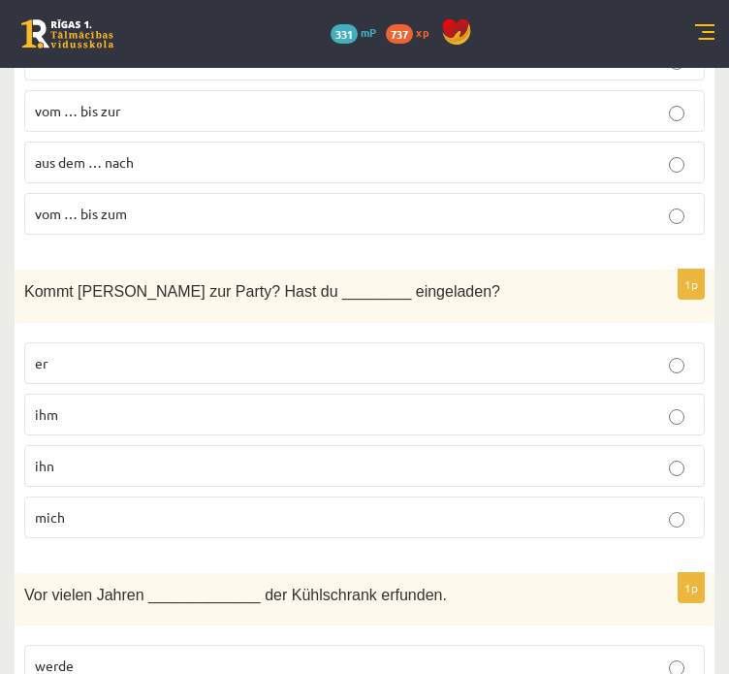
scroll to position [2007, 0]
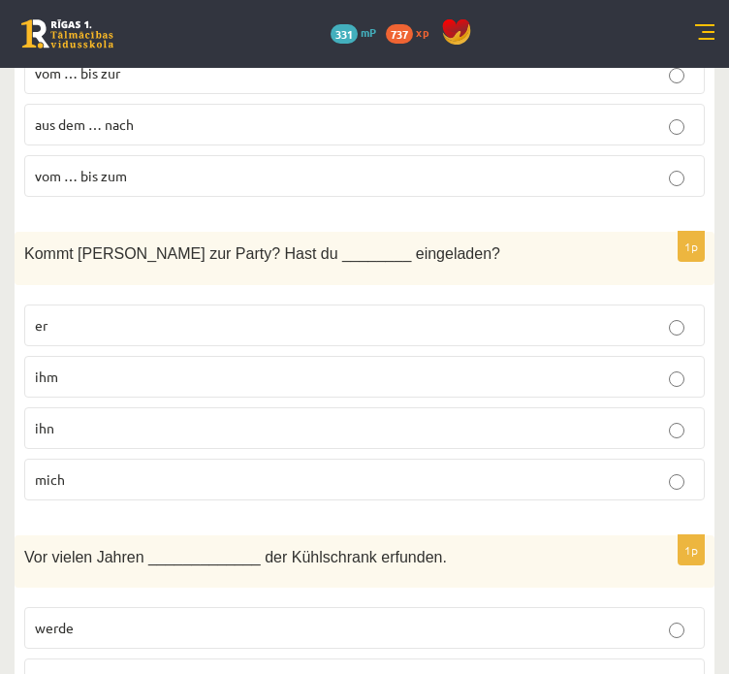
click at [151, 418] on p "ihn" at bounding box center [365, 428] width 660 height 20
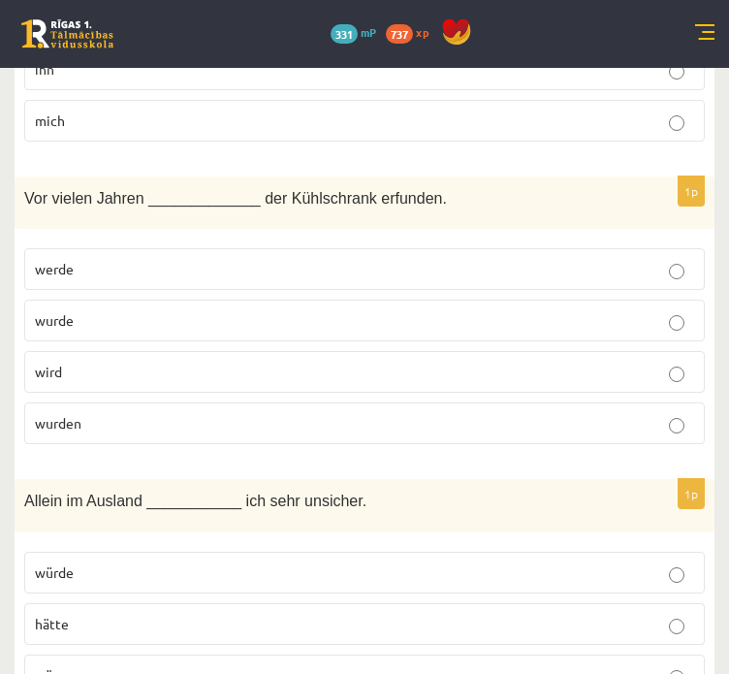
scroll to position [2395, 0]
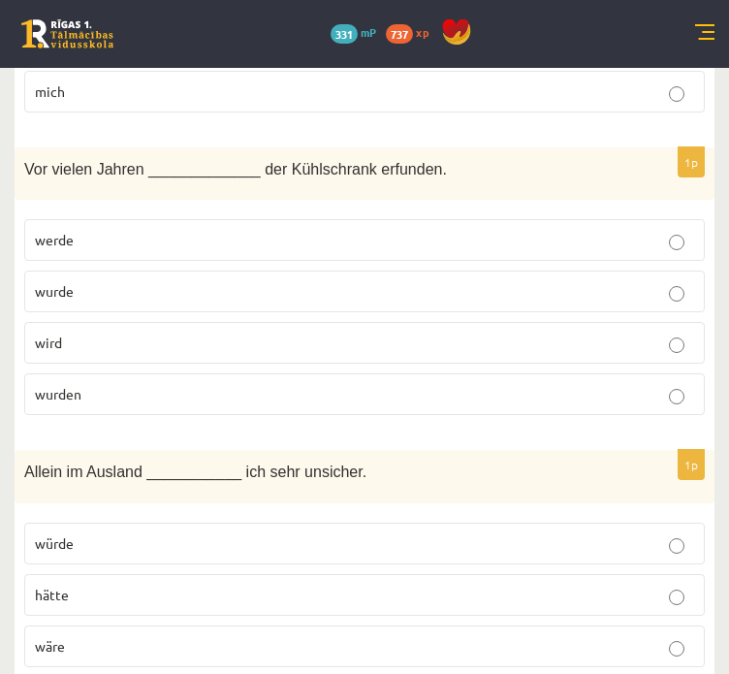
click at [133, 281] on p "wurde" at bounding box center [365, 291] width 660 height 20
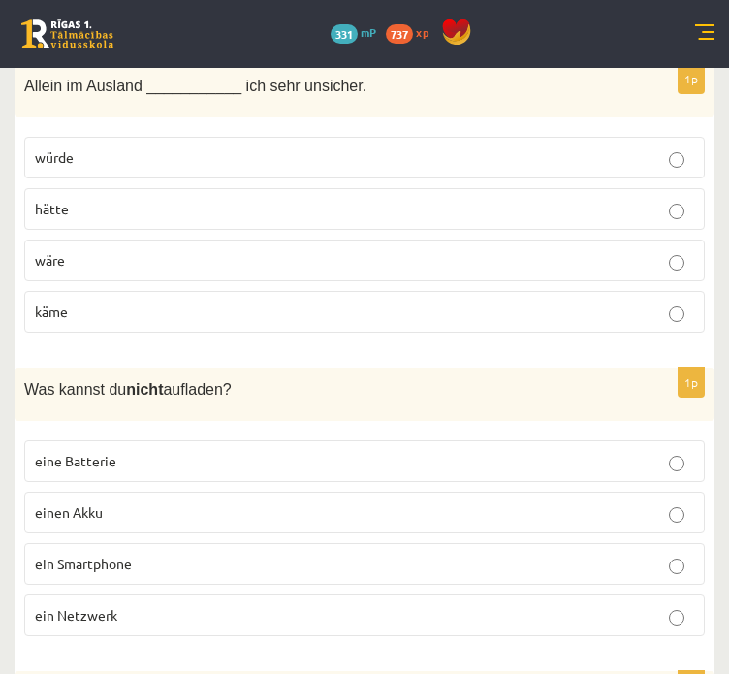
scroll to position [2783, 0]
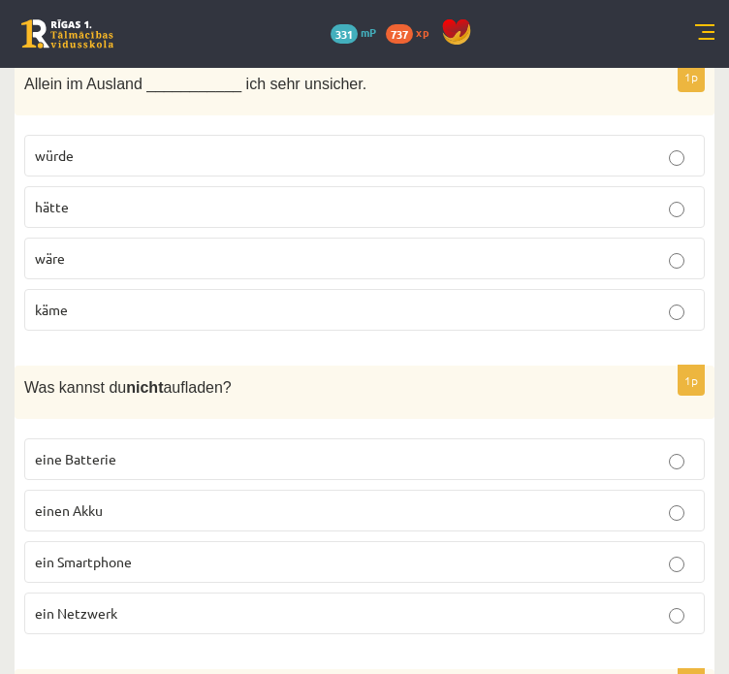
click at [127, 252] on p "wäre" at bounding box center [365, 258] width 660 height 20
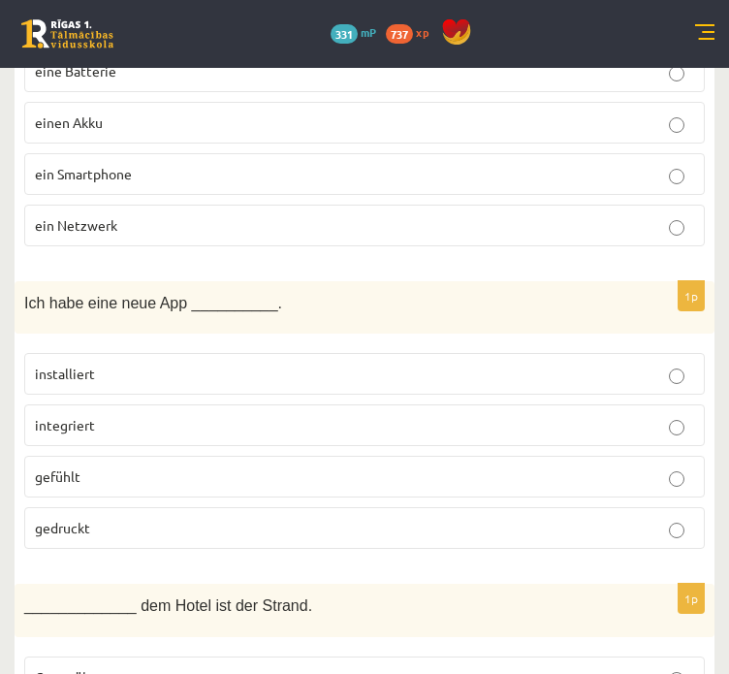
scroll to position [3042, 0]
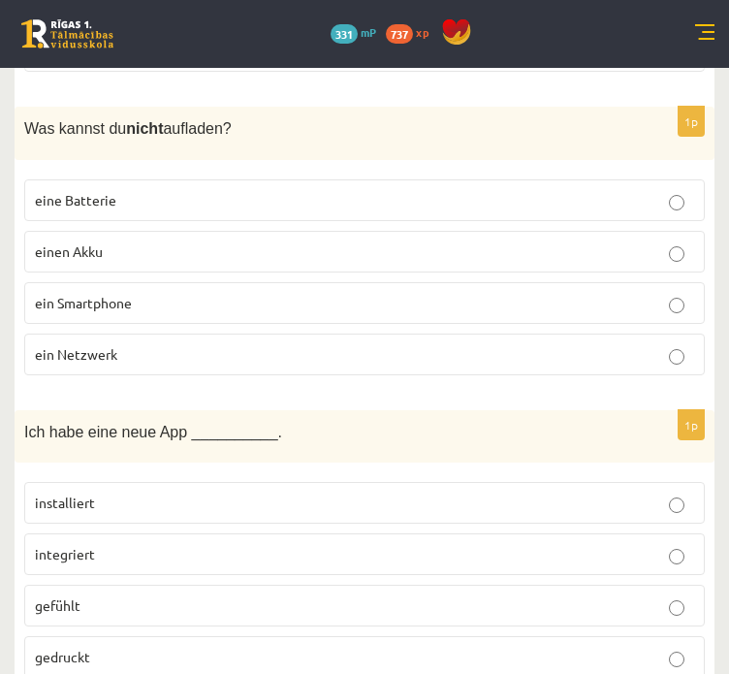
click at [111, 345] on span "ein Netzwerk" at bounding box center [76, 353] width 82 height 17
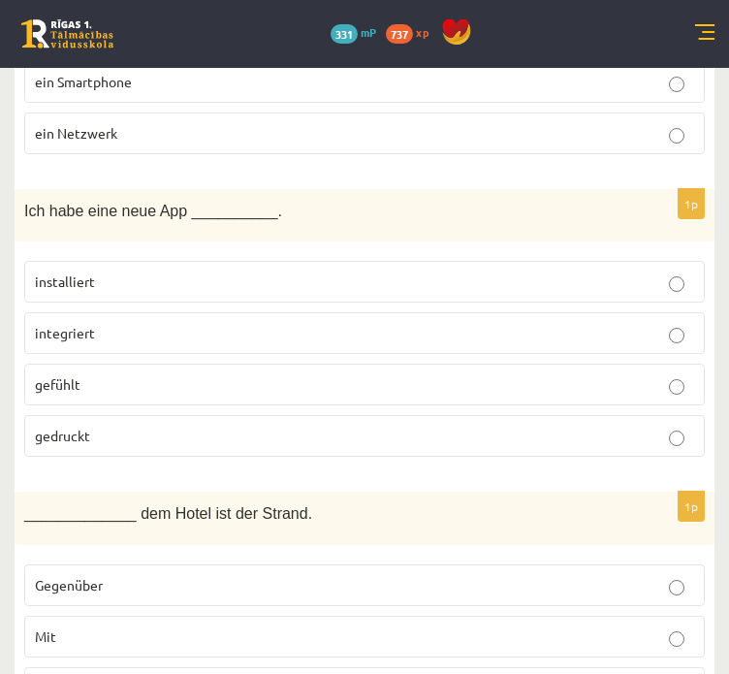
scroll to position [3300, 0]
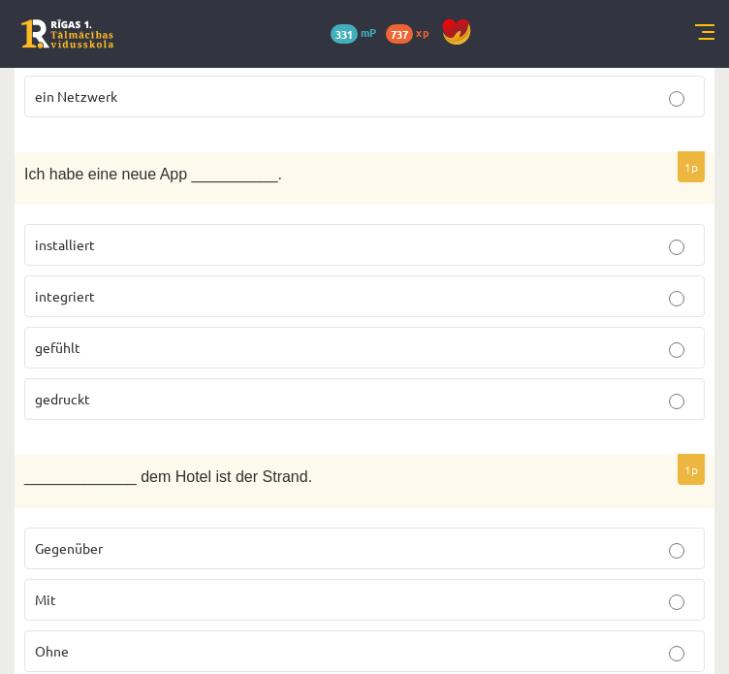
click at [120, 286] on p "integriert" at bounding box center [365, 296] width 660 height 20
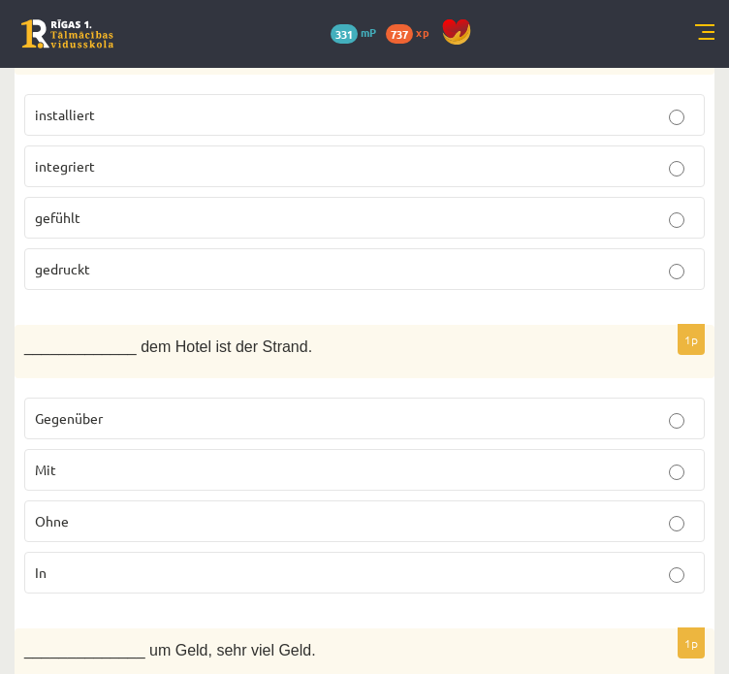
scroll to position [3559, 0]
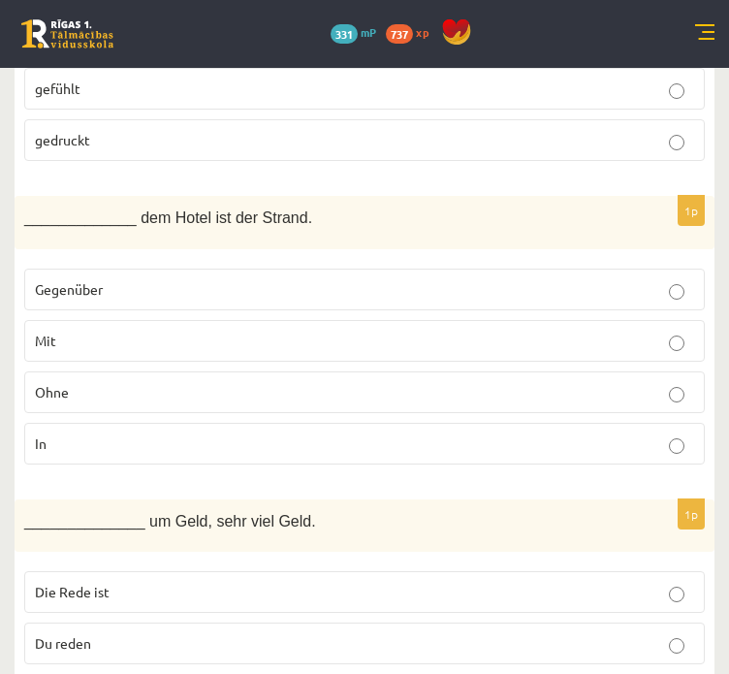
click at [129, 279] on p "Gegenüber" at bounding box center [365, 289] width 660 height 20
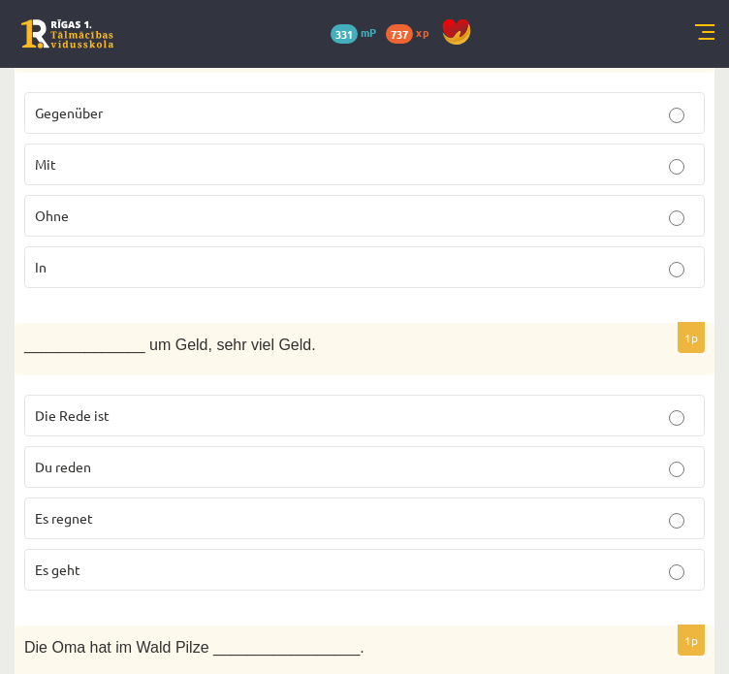
scroll to position [3818, 0]
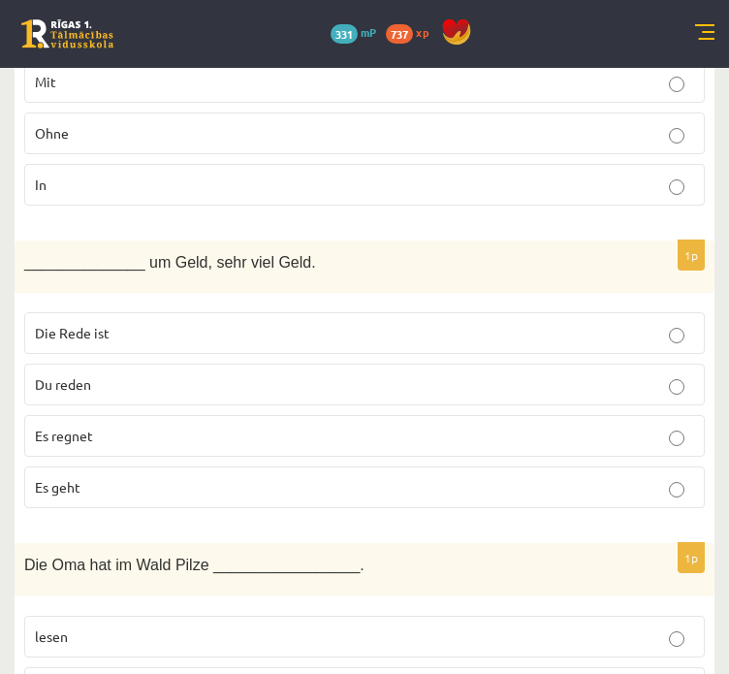
click at [146, 480] on label "Es geht" at bounding box center [364, 488] width 681 height 42
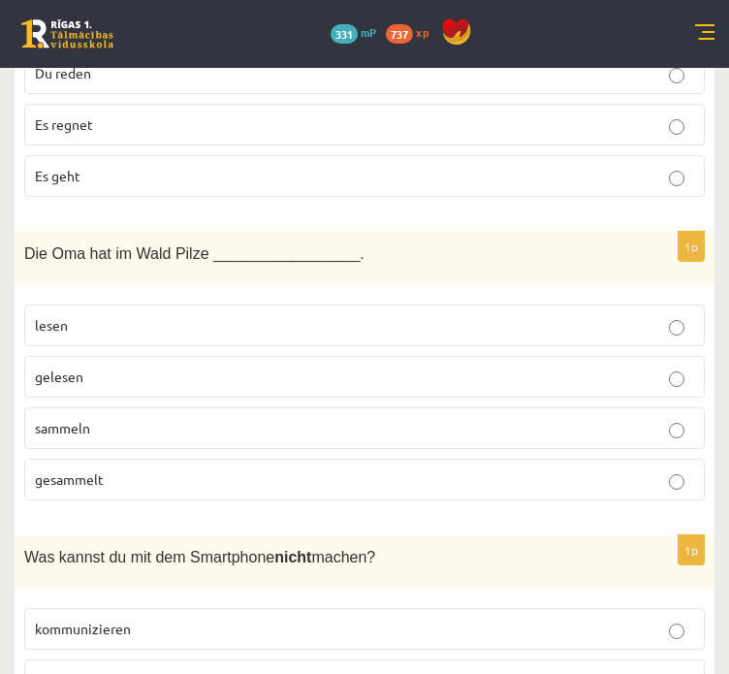
scroll to position [4206, 0]
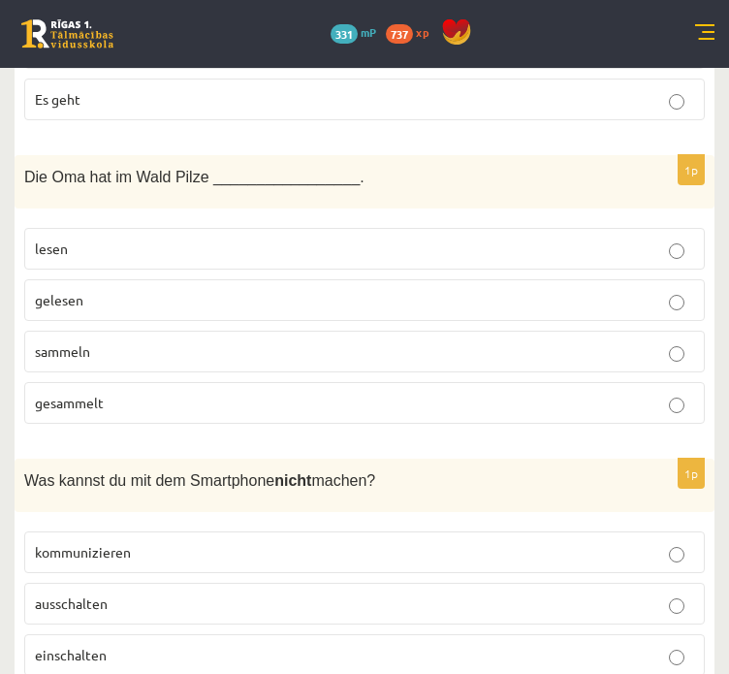
click at [158, 393] on p "gesammelt" at bounding box center [365, 403] width 660 height 20
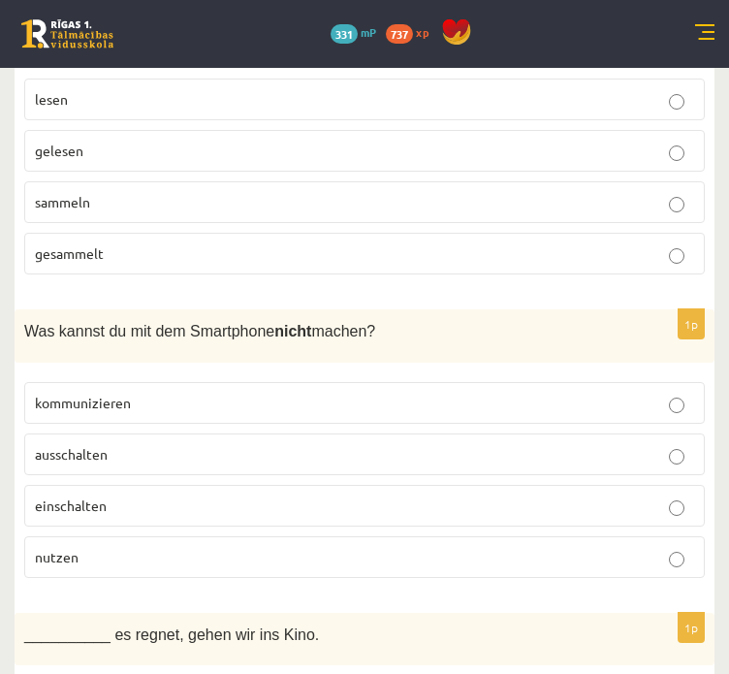
scroll to position [4464, 0]
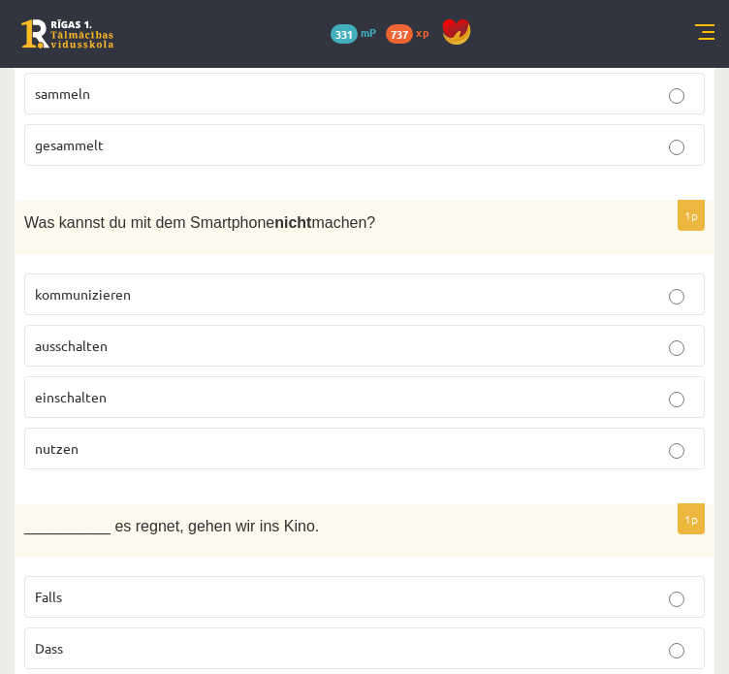
click at [158, 336] on p "ausschalten" at bounding box center [365, 346] width 660 height 20
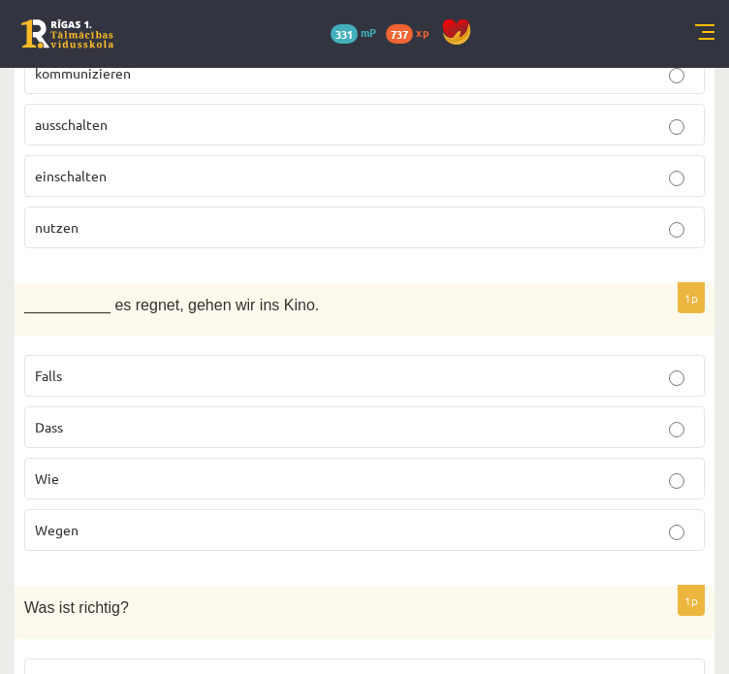
scroll to position [4723, 0]
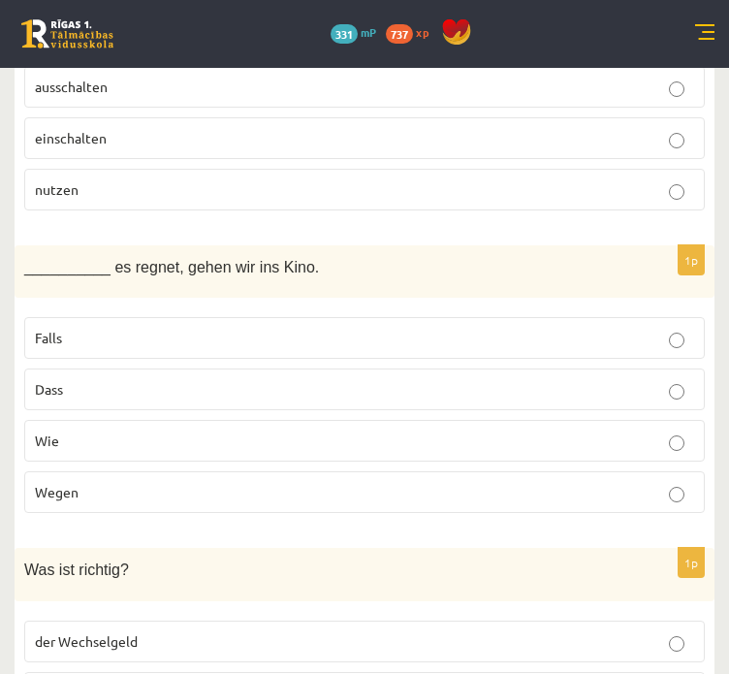
click at [141, 328] on p "Falls" at bounding box center [365, 338] width 660 height 20
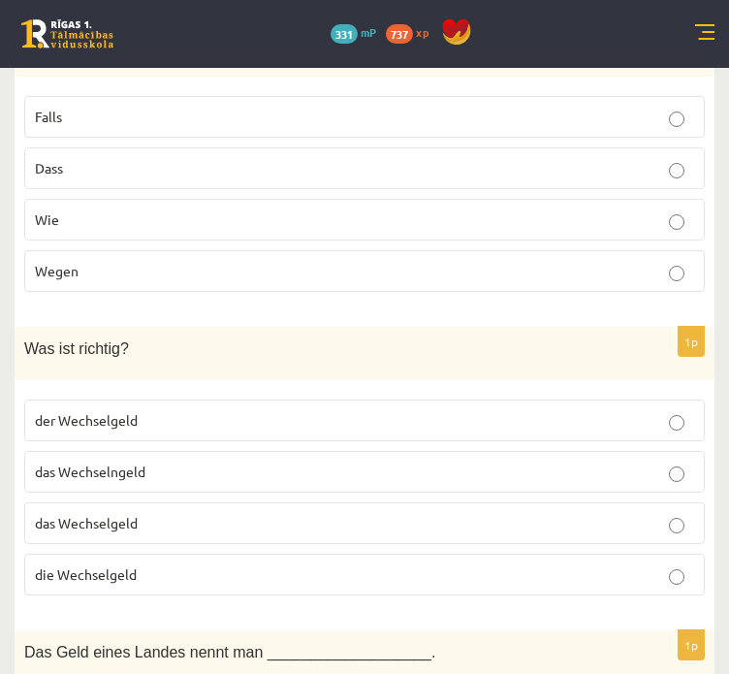
scroll to position [4982, 0]
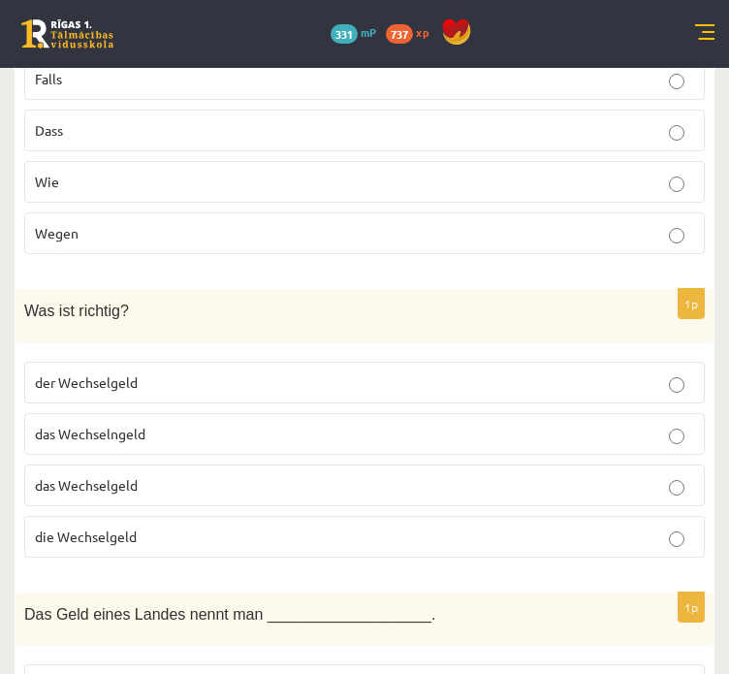
click at [144, 475] on p "das Wechselgeld" at bounding box center [365, 485] width 660 height 20
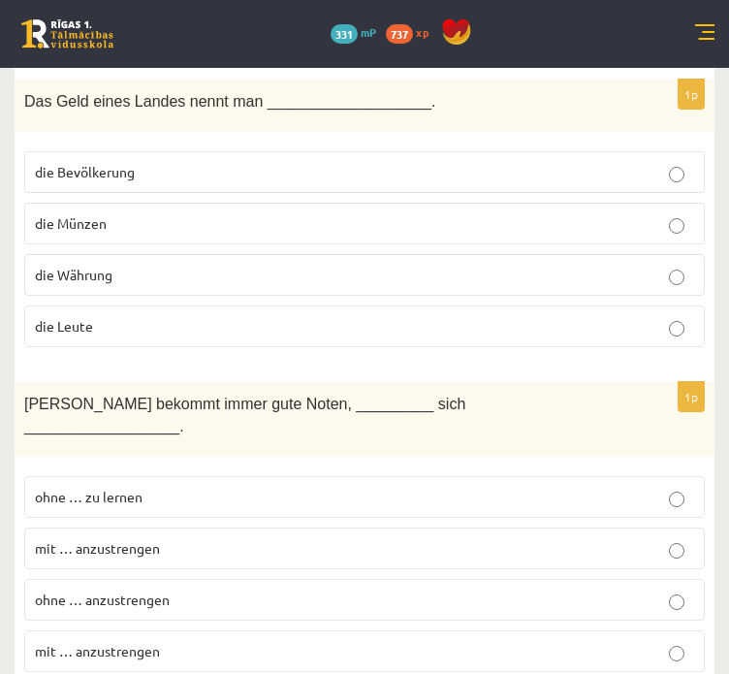
scroll to position [5499, 0]
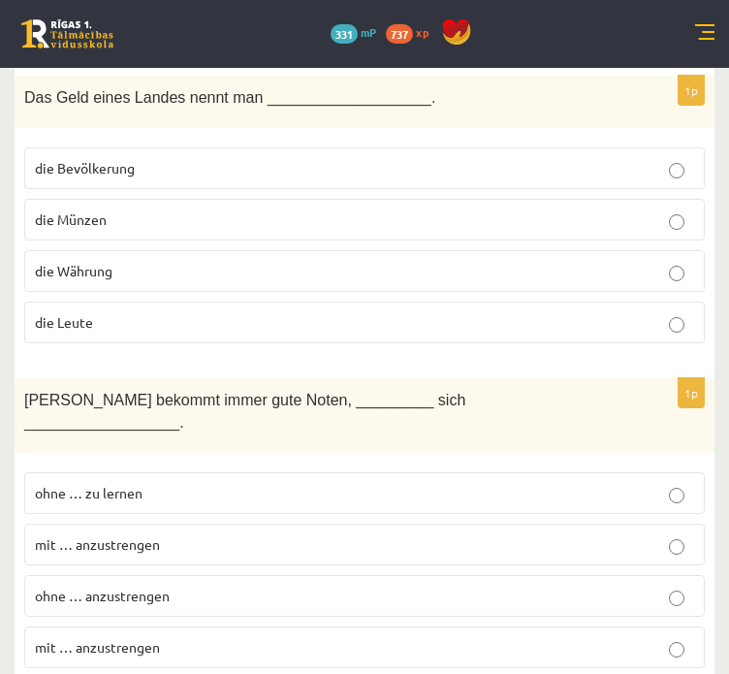
click at [134, 261] on p "die Währung" at bounding box center [365, 271] width 660 height 20
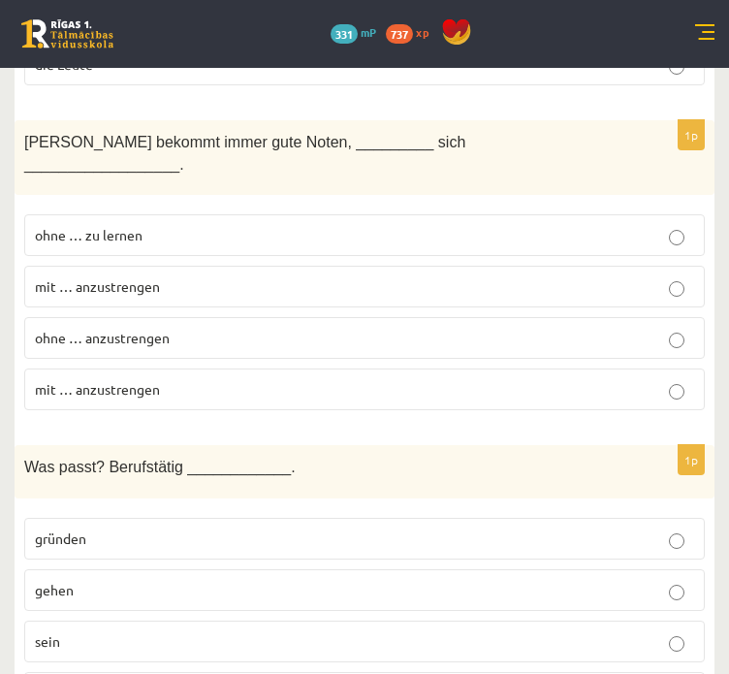
scroll to position [5758, 0]
click at [140, 328] on span "ohne … anzustrengen" at bounding box center [102, 336] width 135 height 17
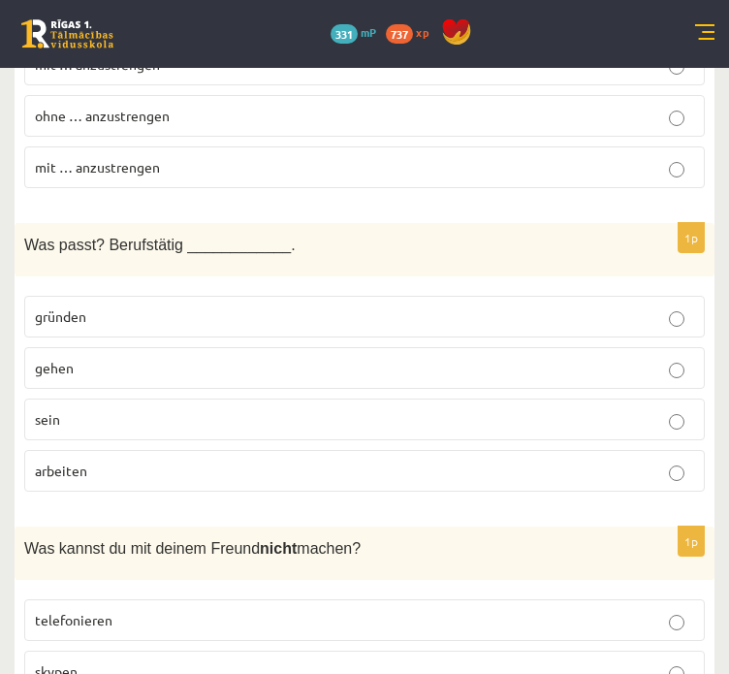
scroll to position [6016, 0]
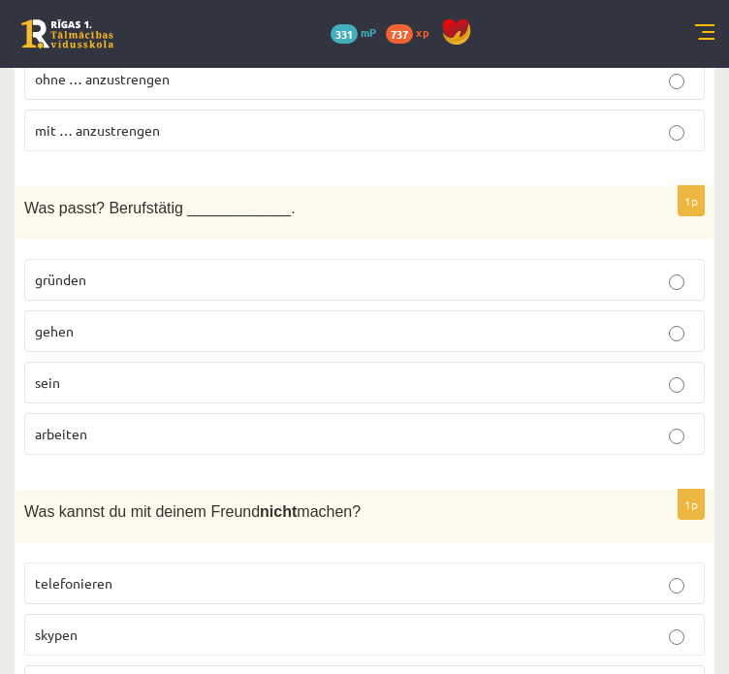
click at [126, 372] on p "sein" at bounding box center [365, 382] width 660 height 20
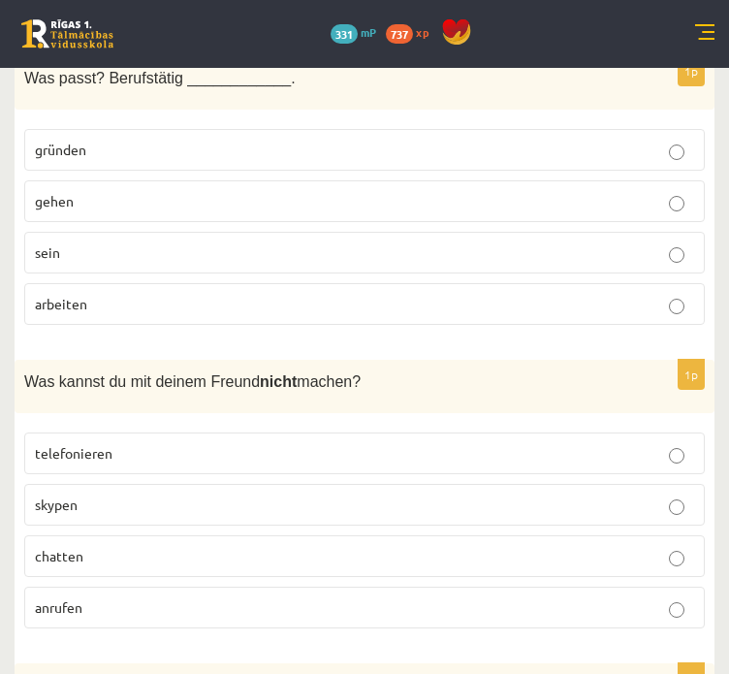
scroll to position [6275, 0]
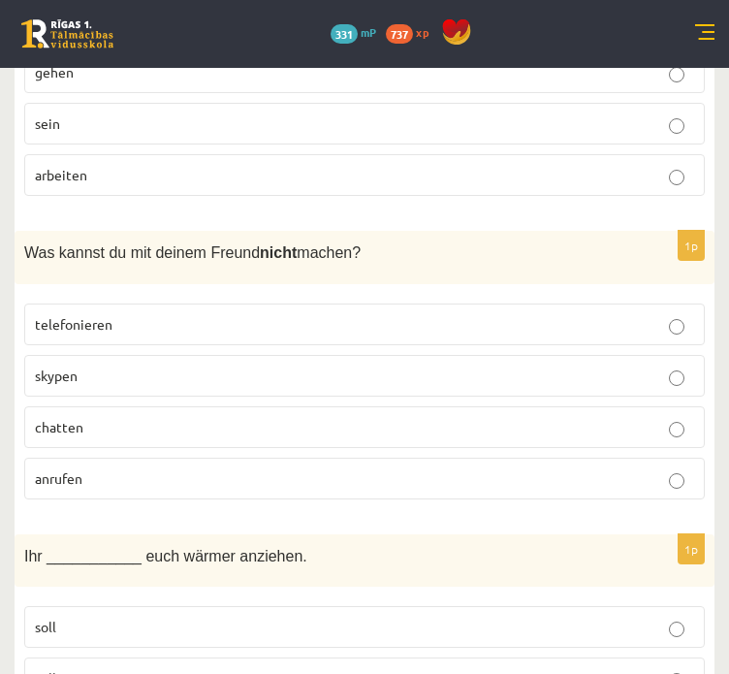
click at [113, 468] on p "anrufen" at bounding box center [365, 478] width 660 height 20
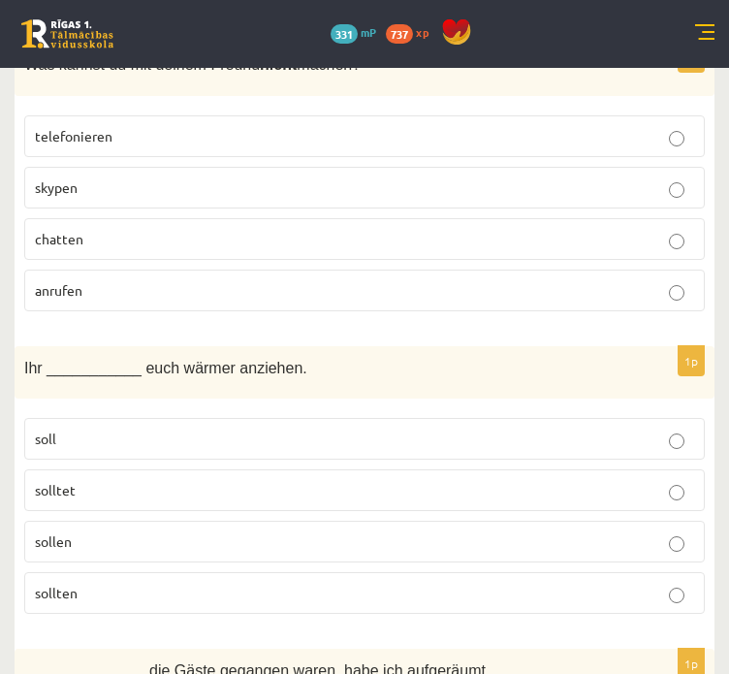
scroll to position [6534, 0]
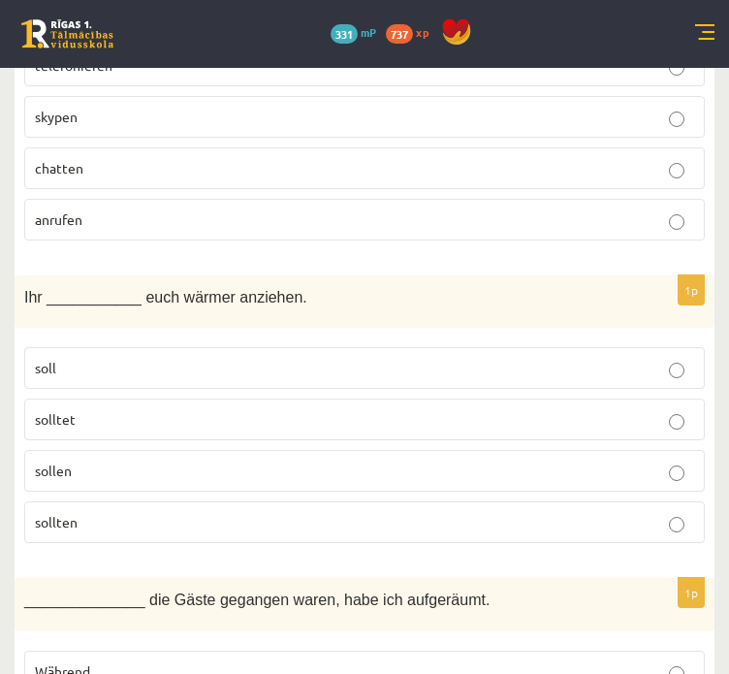
click at [133, 409] on p "solltet" at bounding box center [365, 419] width 660 height 20
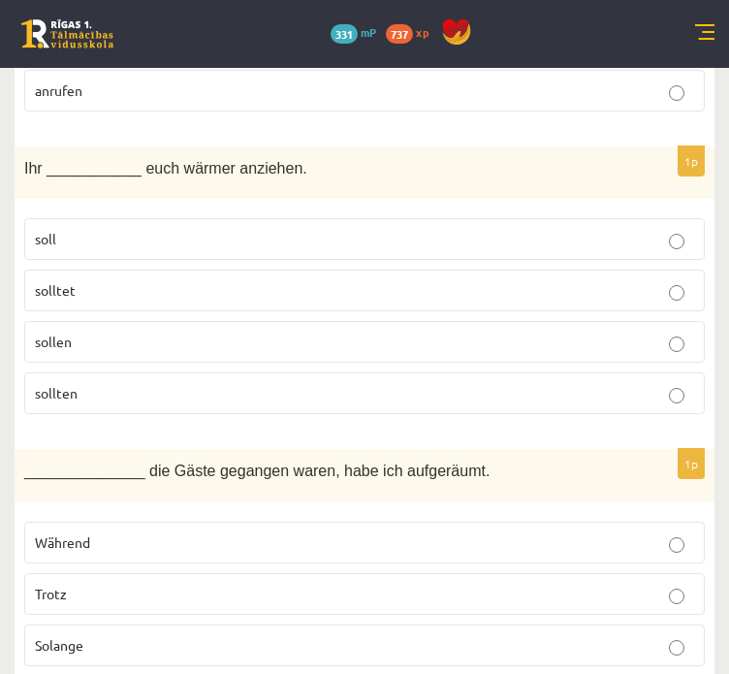
scroll to position [6792, 0]
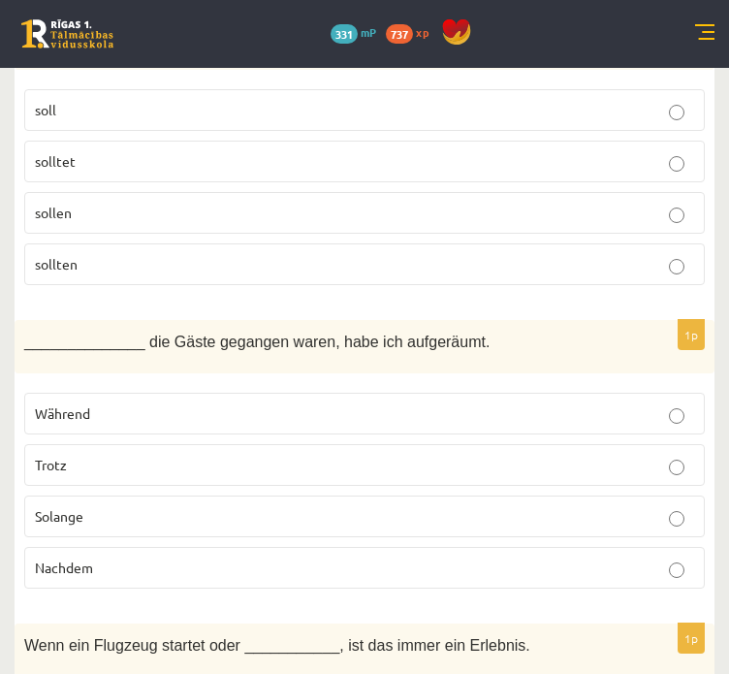
click at [207, 547] on label "Nachdem" at bounding box center [364, 568] width 681 height 42
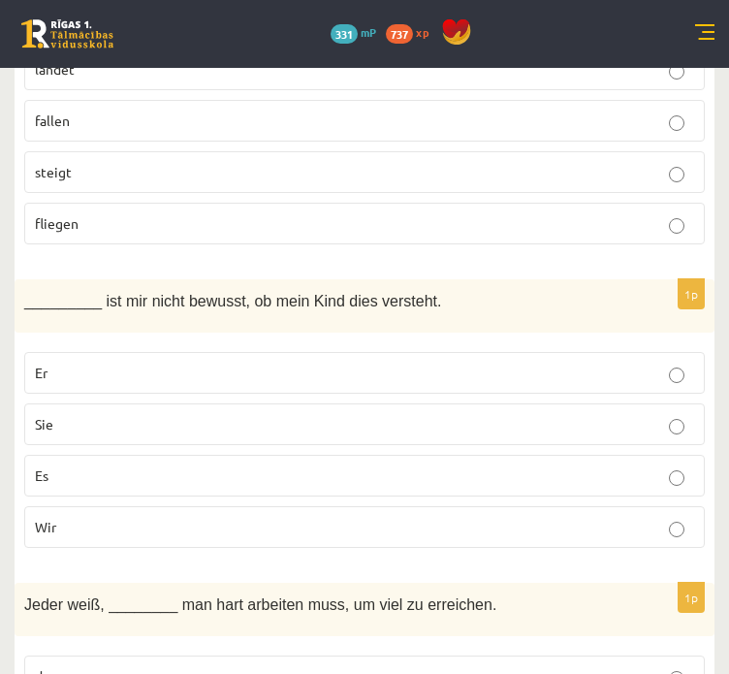
scroll to position [7310, 0]
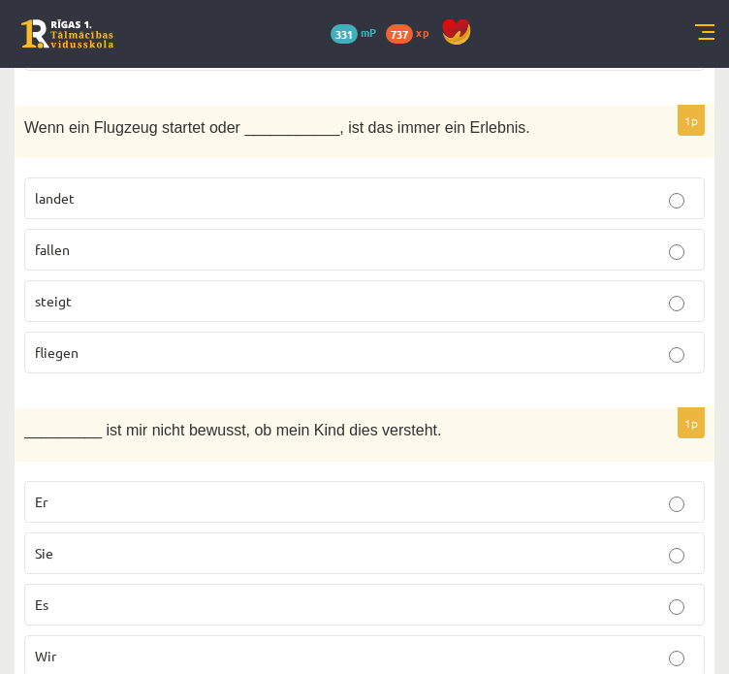
click at [335, 188] on p "landet" at bounding box center [365, 198] width 660 height 20
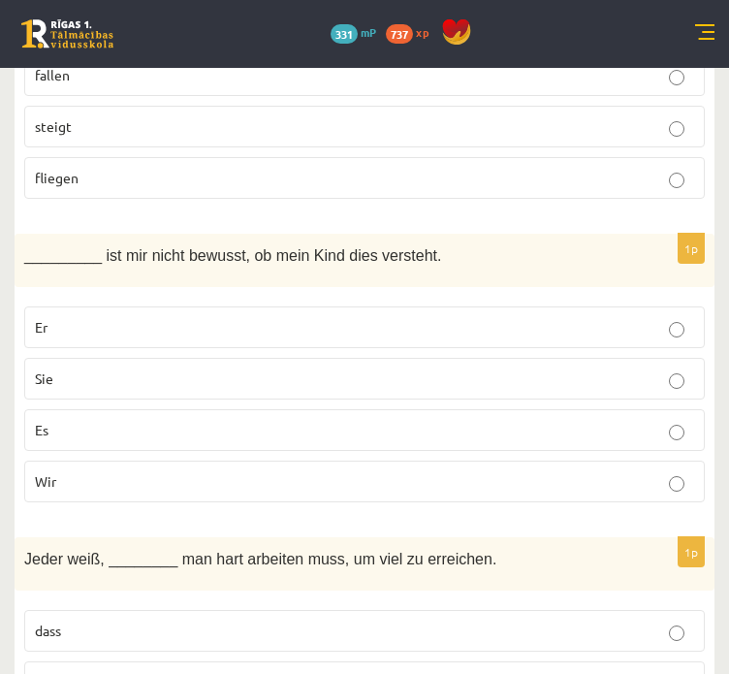
scroll to position [7568, 0]
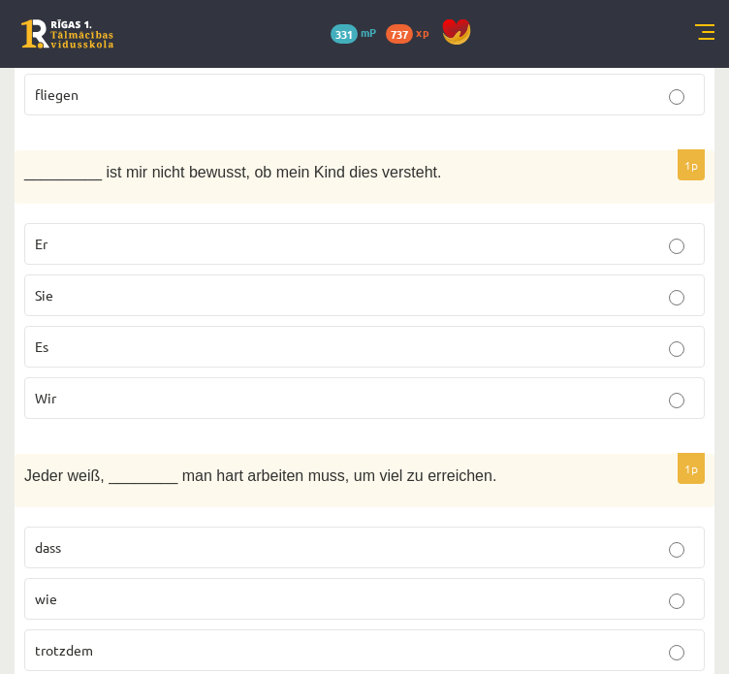
click at [298, 234] on p "Er" at bounding box center [365, 244] width 660 height 20
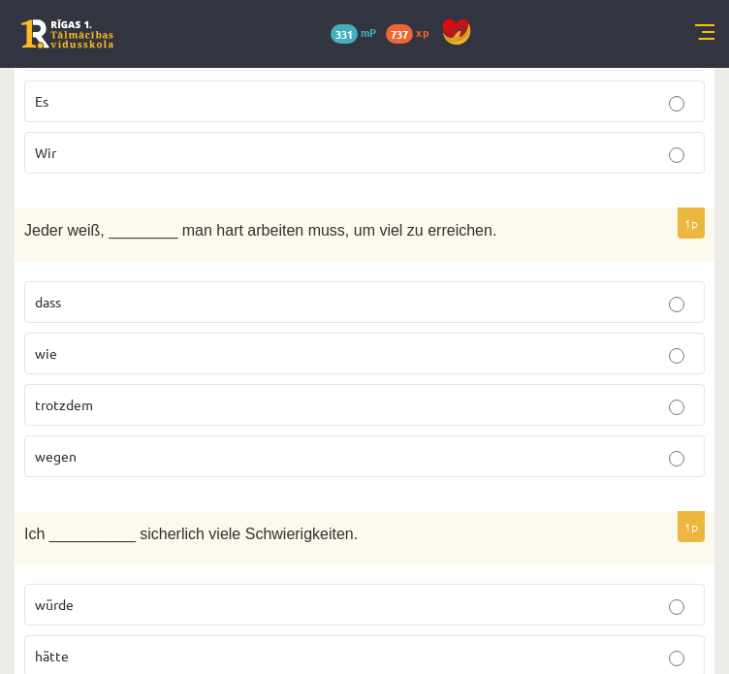
scroll to position [7827, 0]
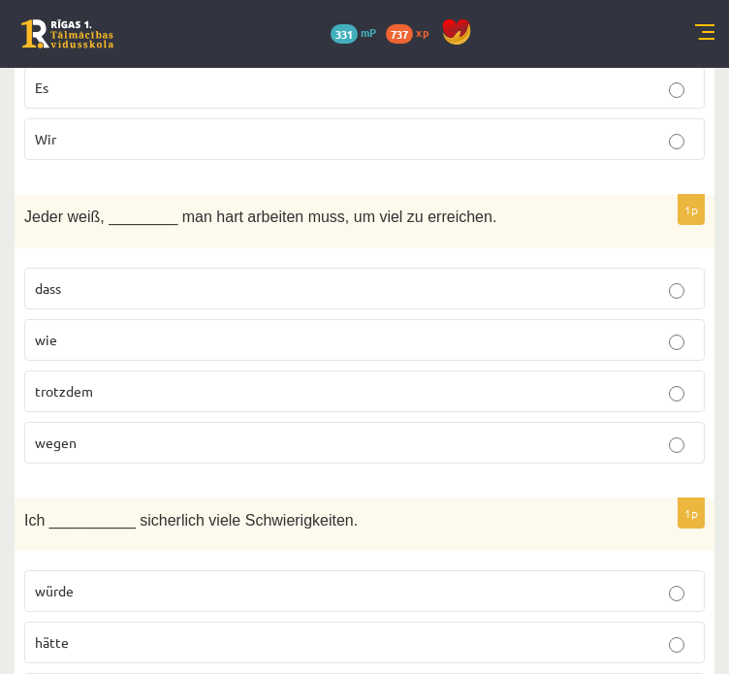
click at [303, 278] on p "dass" at bounding box center [365, 288] width 660 height 20
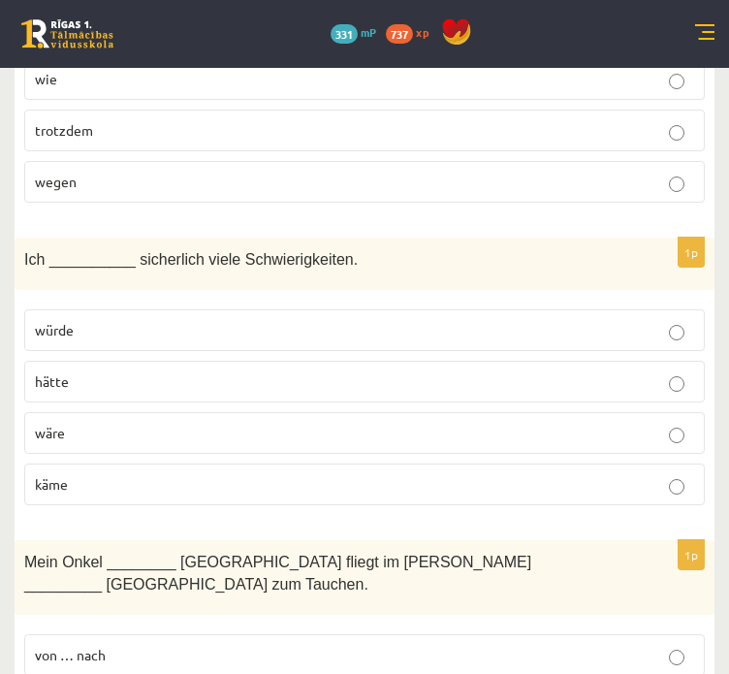
scroll to position [8215, 0]
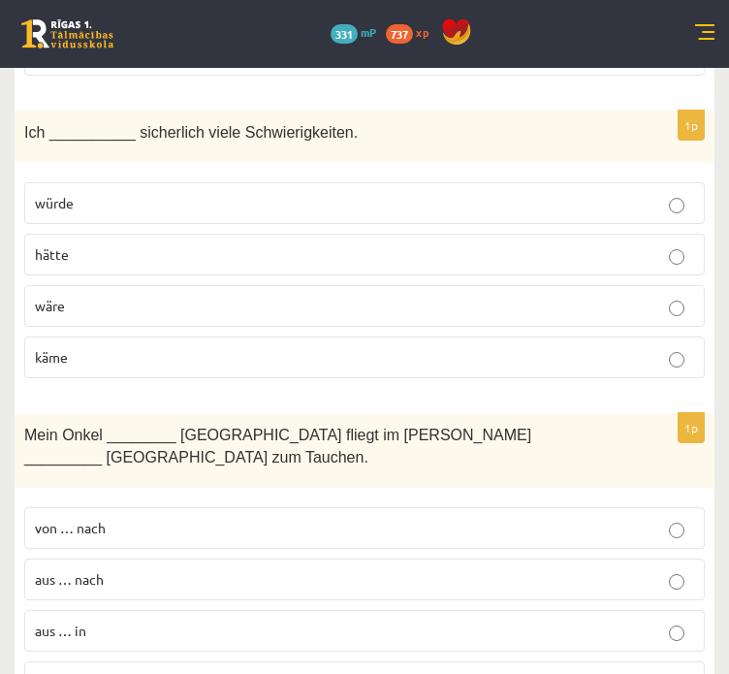
click at [298, 244] on p "hätte" at bounding box center [365, 254] width 660 height 20
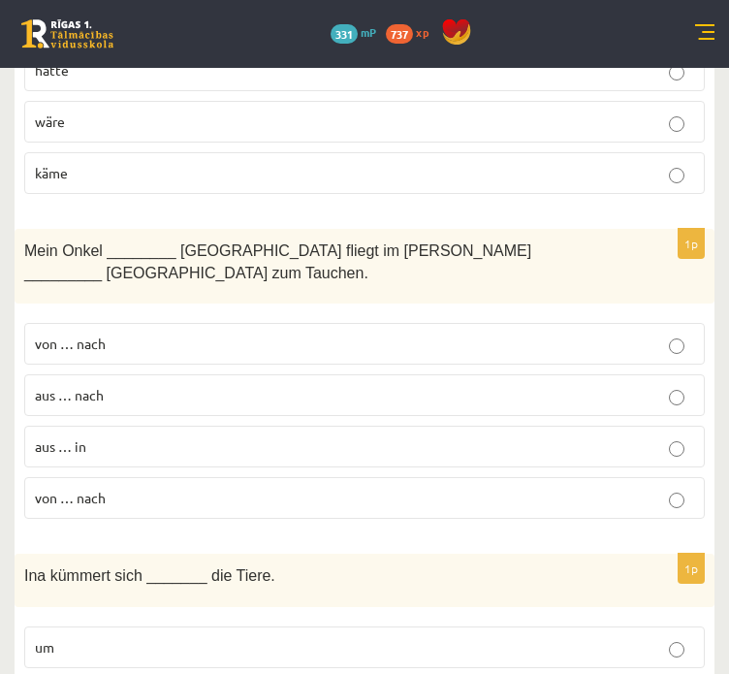
scroll to position [8474, 0]
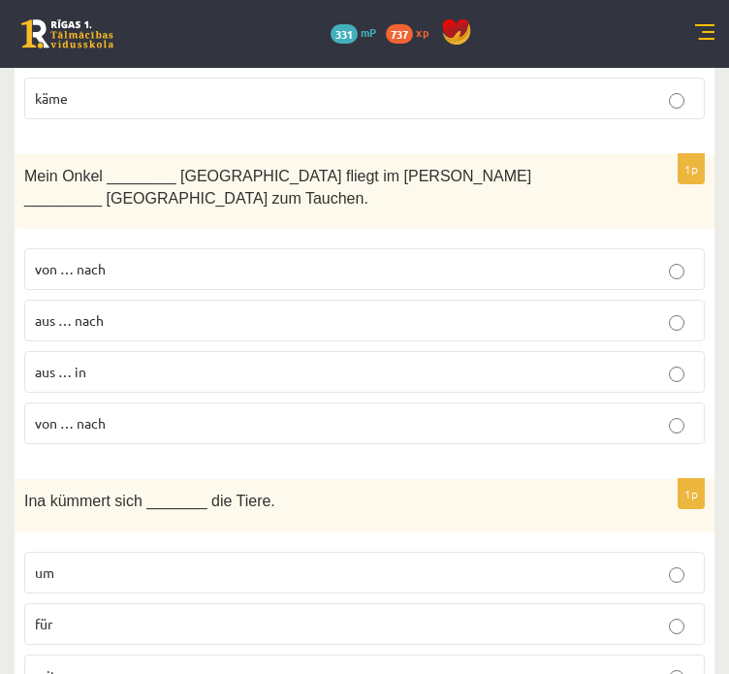
click at [258, 413] on p "von … nach" at bounding box center [365, 423] width 660 height 20
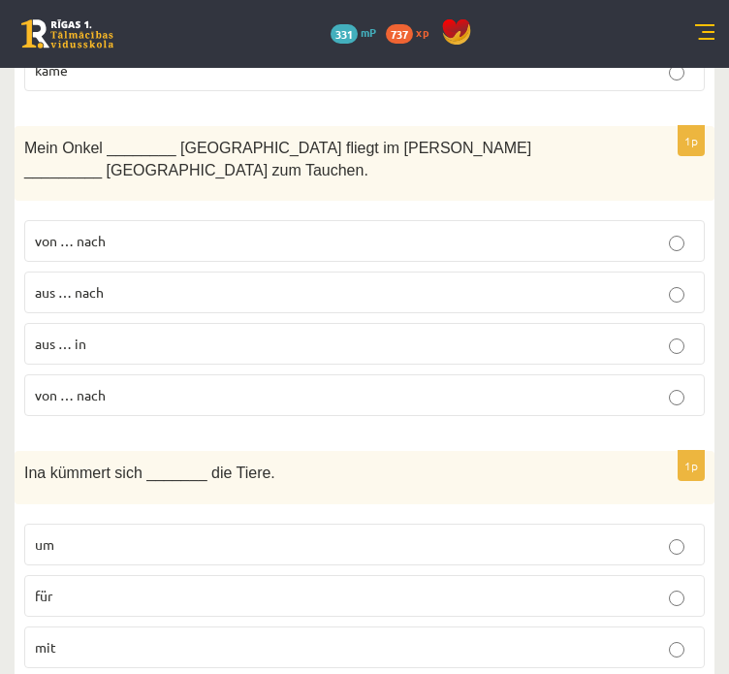
click at [275, 534] on p "um" at bounding box center [365, 544] width 660 height 20
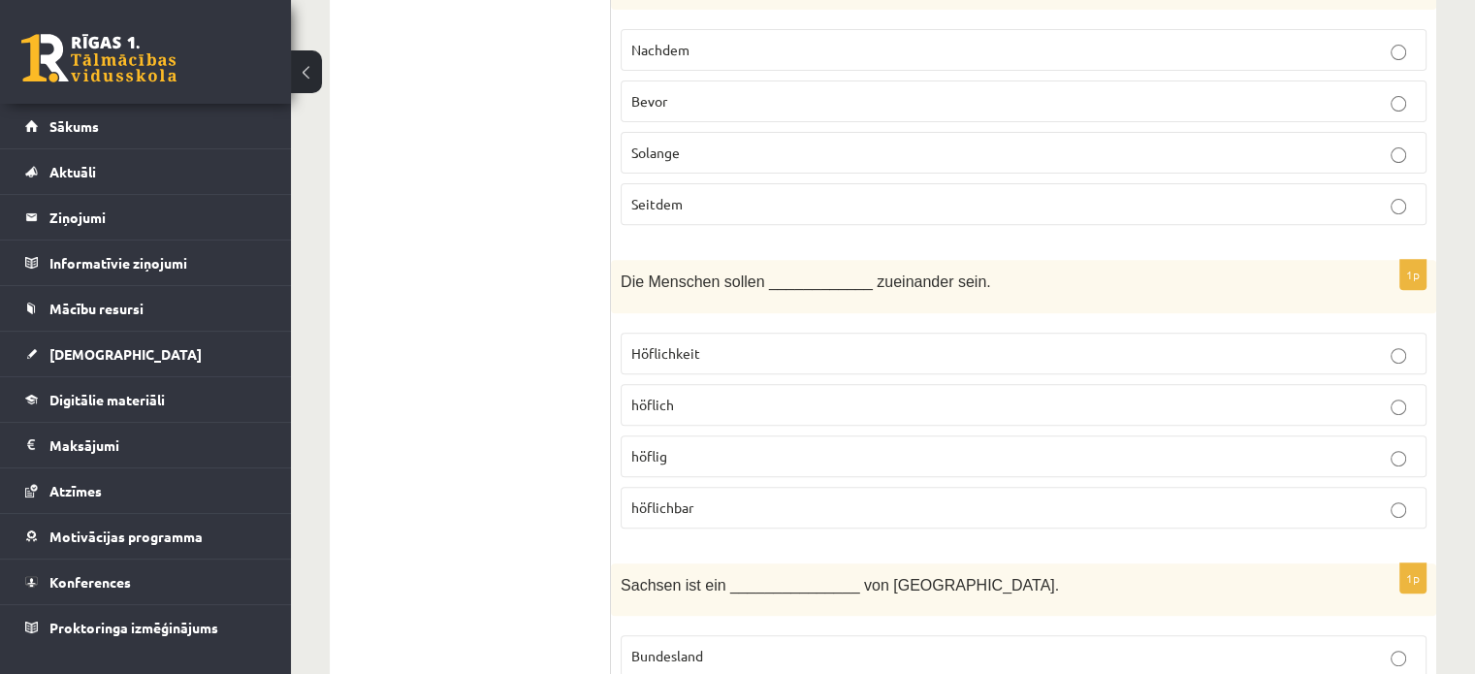
scroll to position [0, 0]
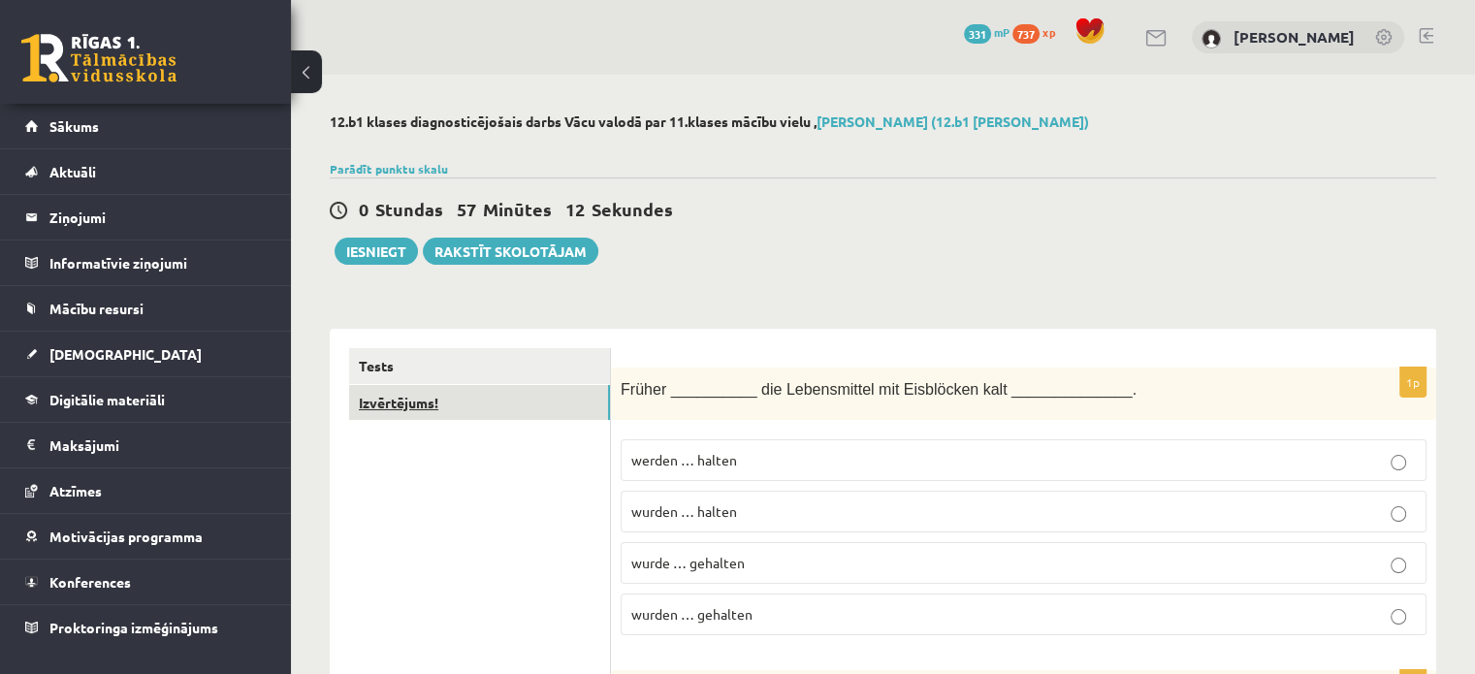
click at [495, 396] on link "Izvērtējums!" at bounding box center [479, 403] width 261 height 36
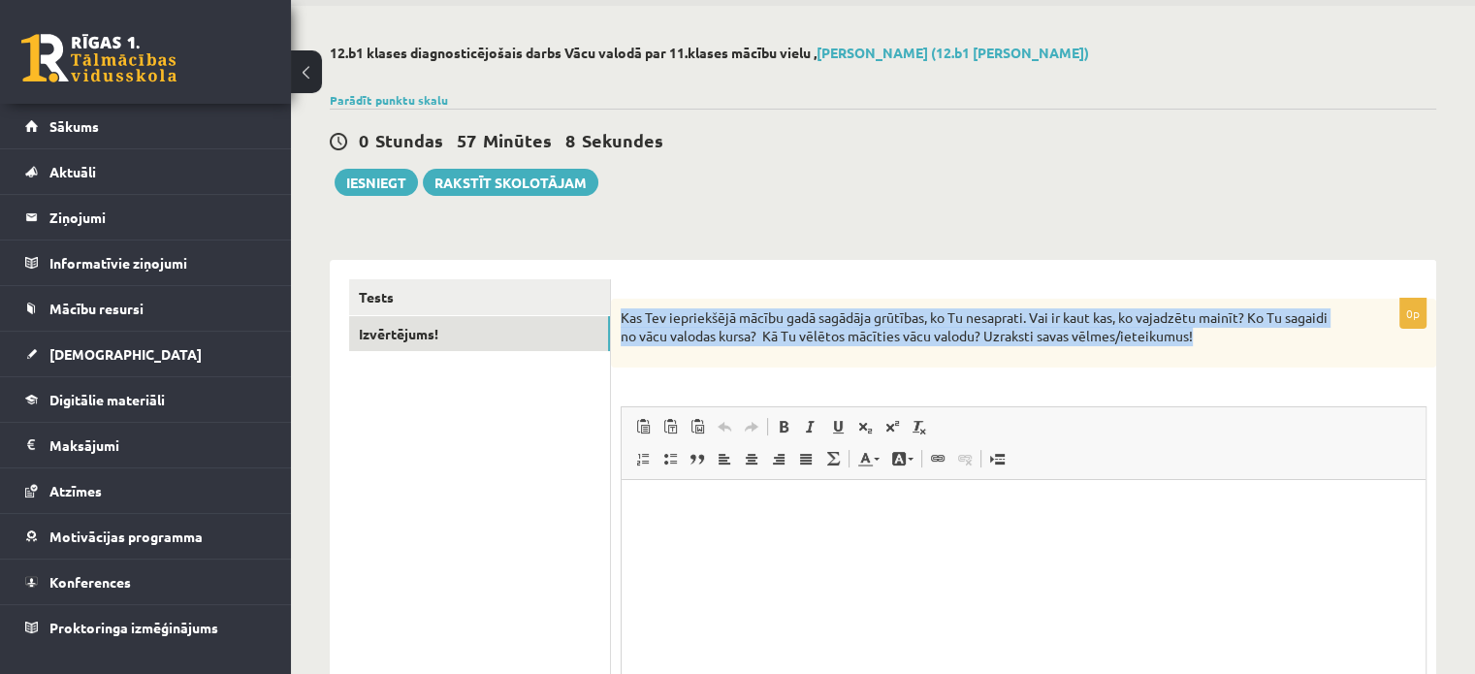
drag, startPoint x: 614, startPoint y: 313, endPoint x: 1444, endPoint y: 347, distance: 831.0
click at [1444, 347] on div "**********" at bounding box center [883, 437] width 1184 height 862
copy p "Kas Tev iepriekšējā mācību gadā sagādāja grūtības, ko Tu nesaprati. Vai ir kaut…"
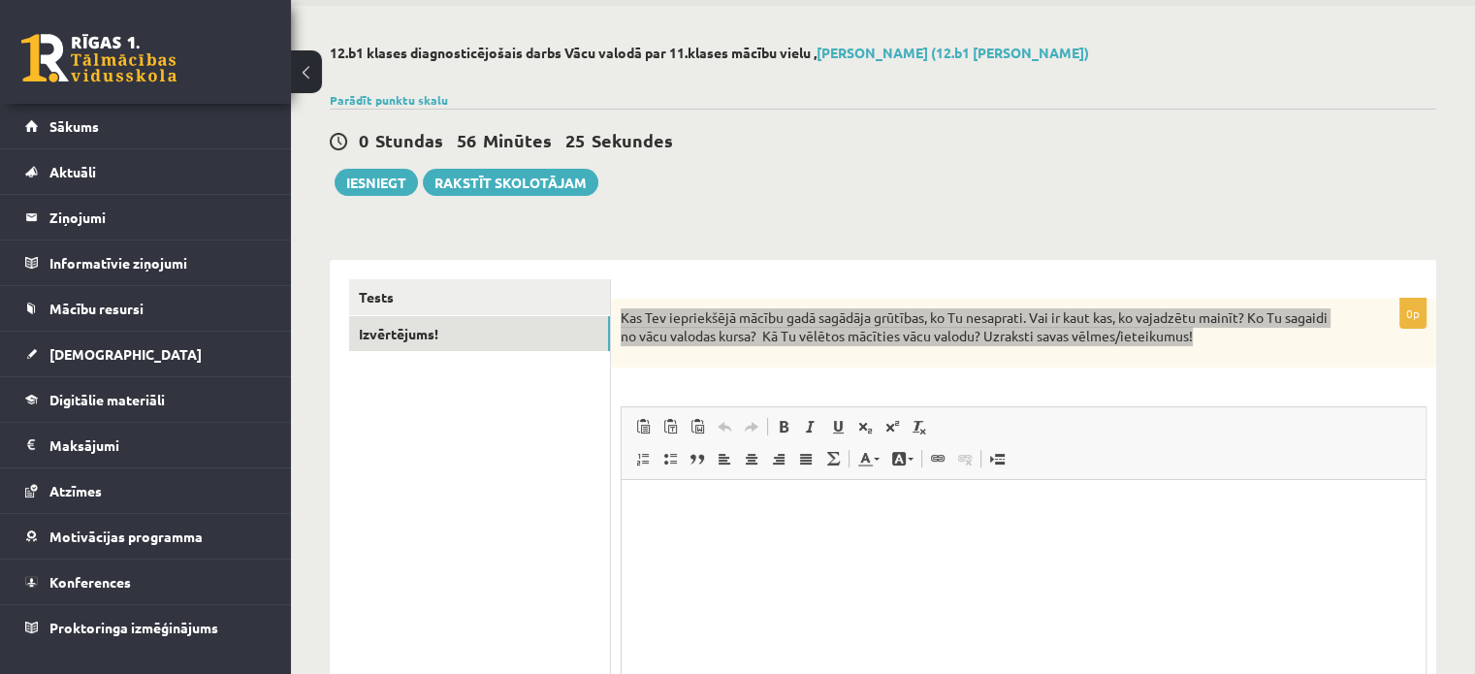
click at [1006, 539] on html at bounding box center [1024, 509] width 804 height 59
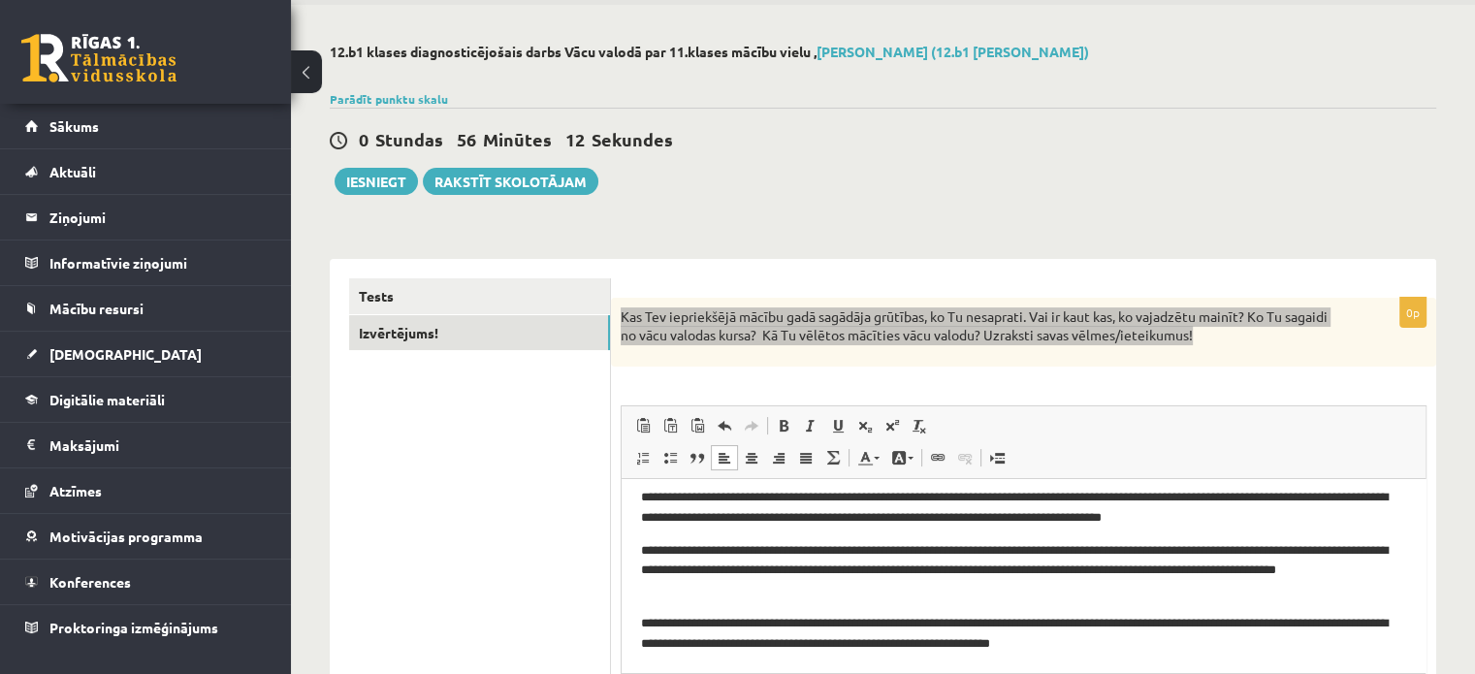
scroll to position [4, 0]
